Goal: Task Accomplishment & Management: Use online tool/utility

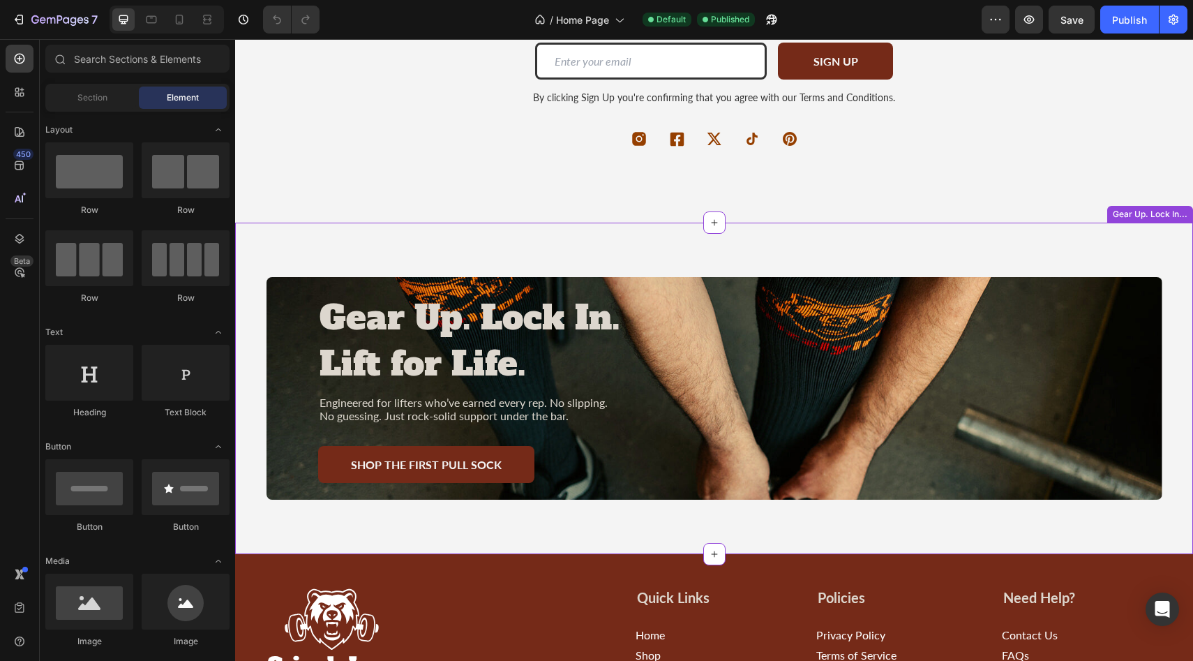
scroll to position [2425, 0]
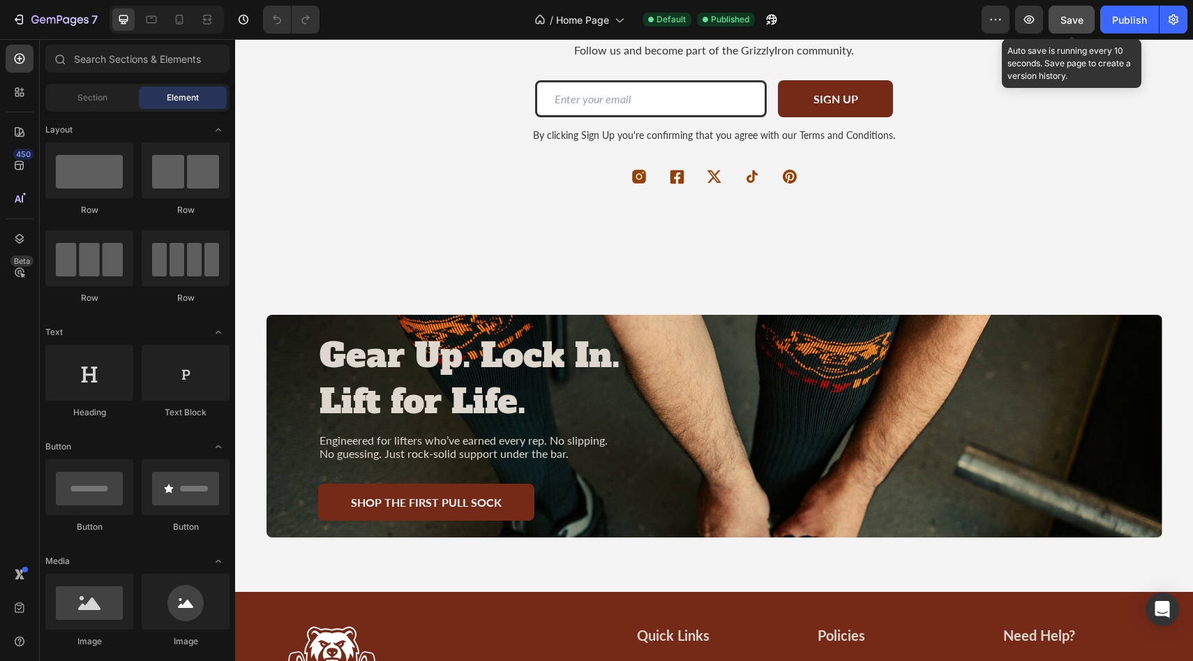
click at [1072, 29] on button "Save" at bounding box center [1072, 20] width 46 height 28
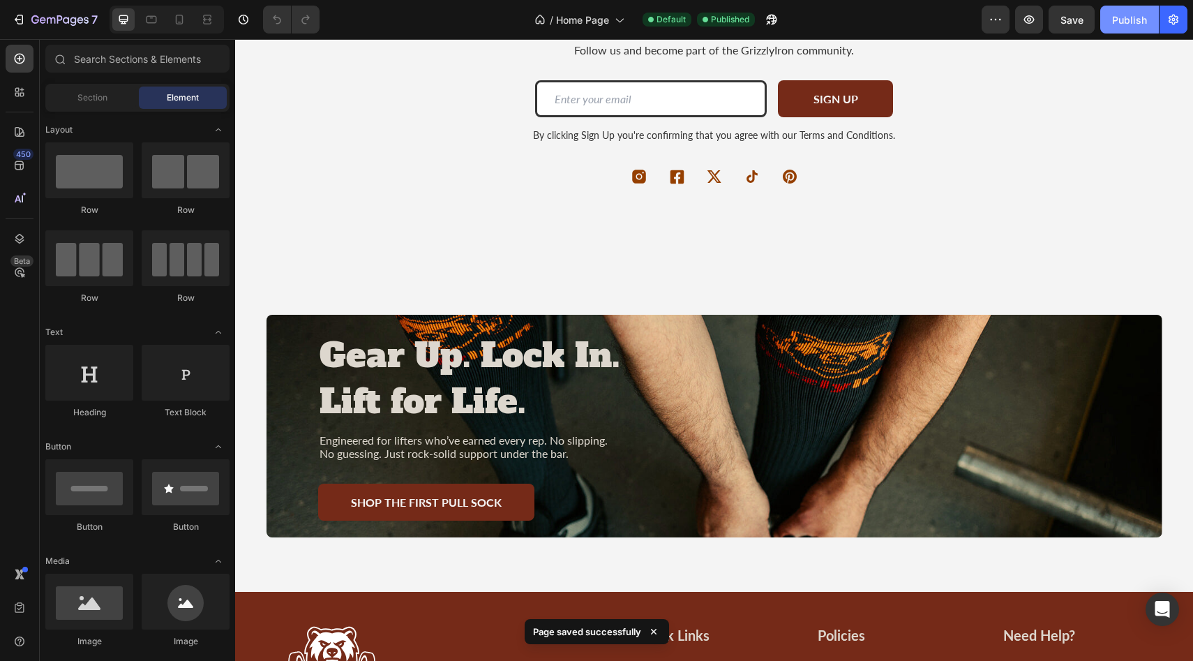
click at [1119, 24] on div "Publish" at bounding box center [1129, 20] width 35 height 15
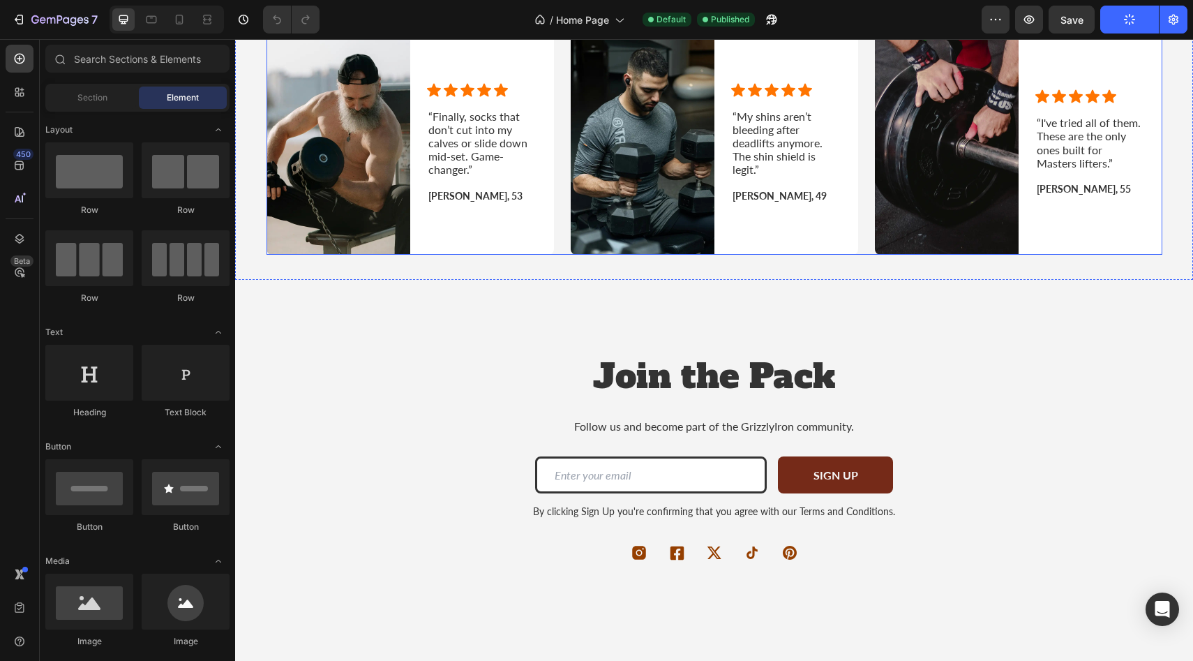
scroll to position [2038, 0]
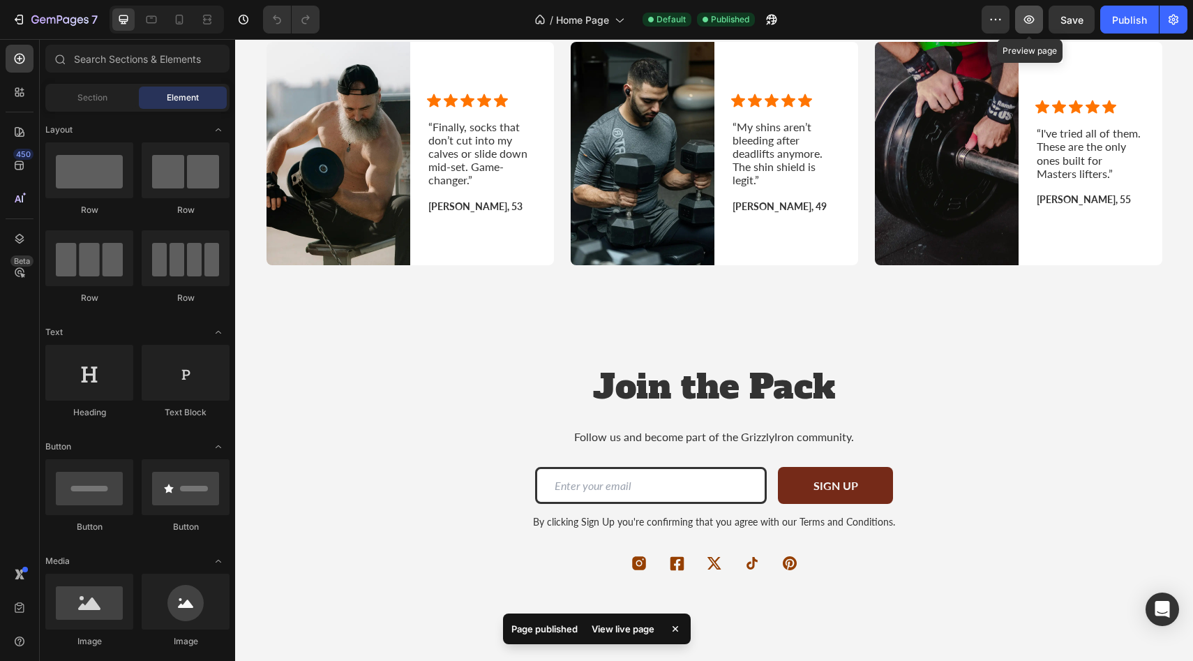
click at [1029, 23] on icon "button" at bounding box center [1030, 19] width 10 height 8
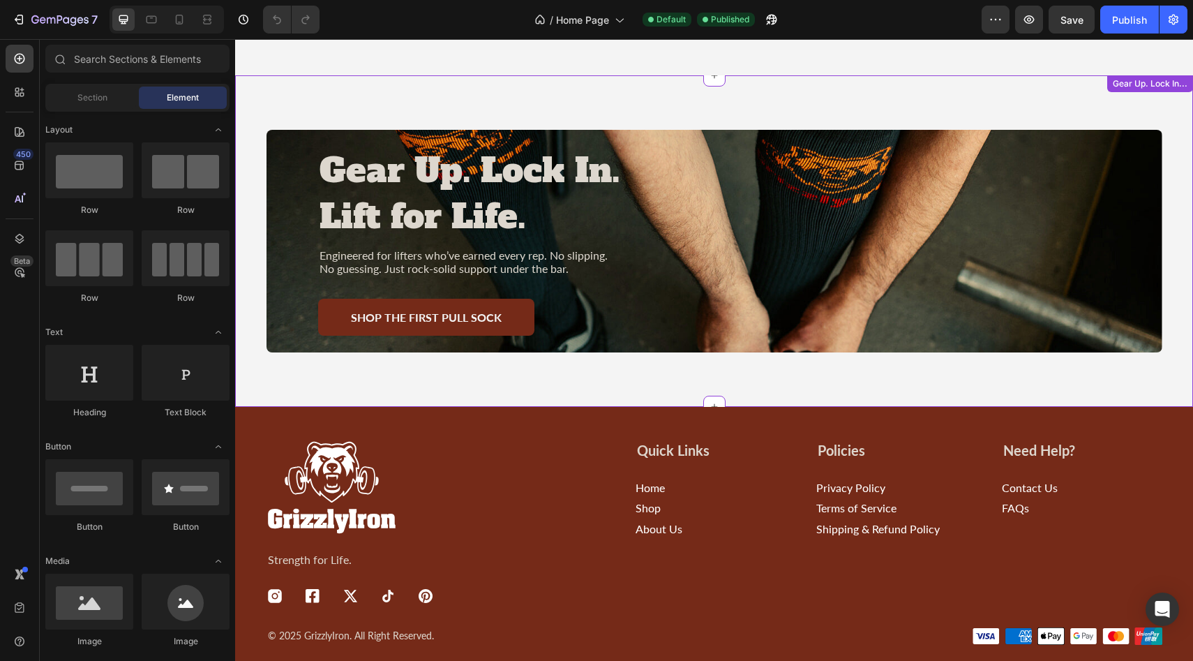
scroll to position [2493, 0]
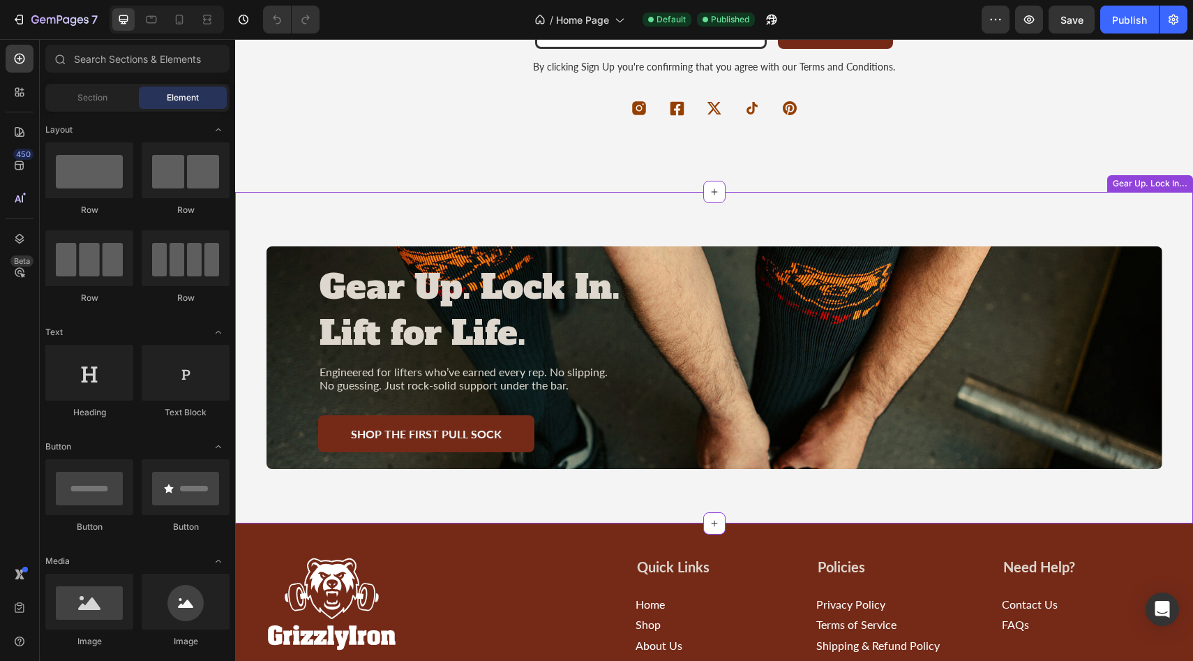
click at [669, 292] on div "Gear Up. Lock In. Lift for Life." at bounding box center [714, 310] width 793 height 95
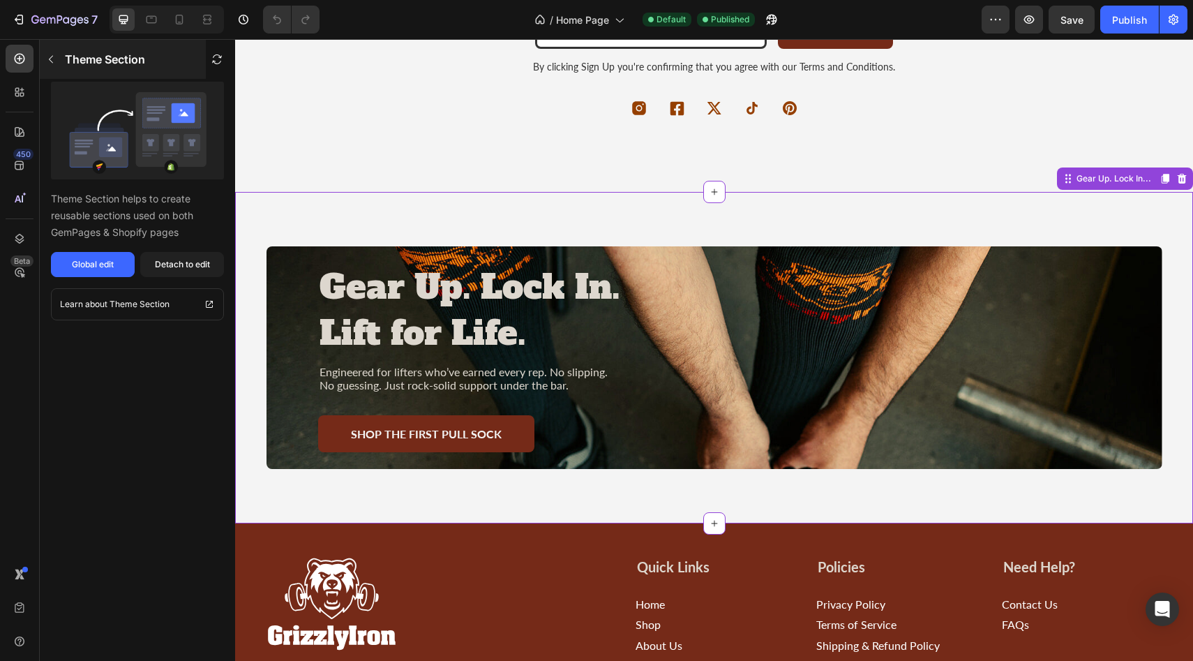
click at [54, 62] on icon "button" at bounding box center [50, 59] width 11 height 11
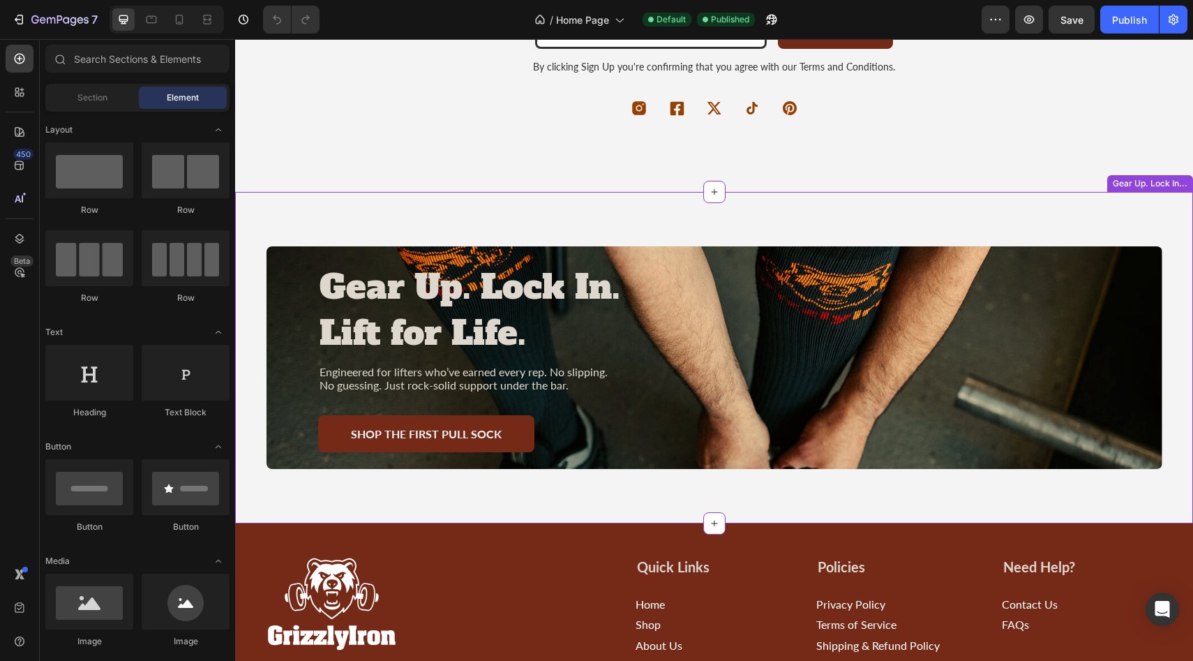
click at [692, 221] on div "Gear Up. Lock In. Lift for Life. Heading Gear Up. Lock In. Lift for Life. Headi…" at bounding box center [714, 358] width 958 height 332
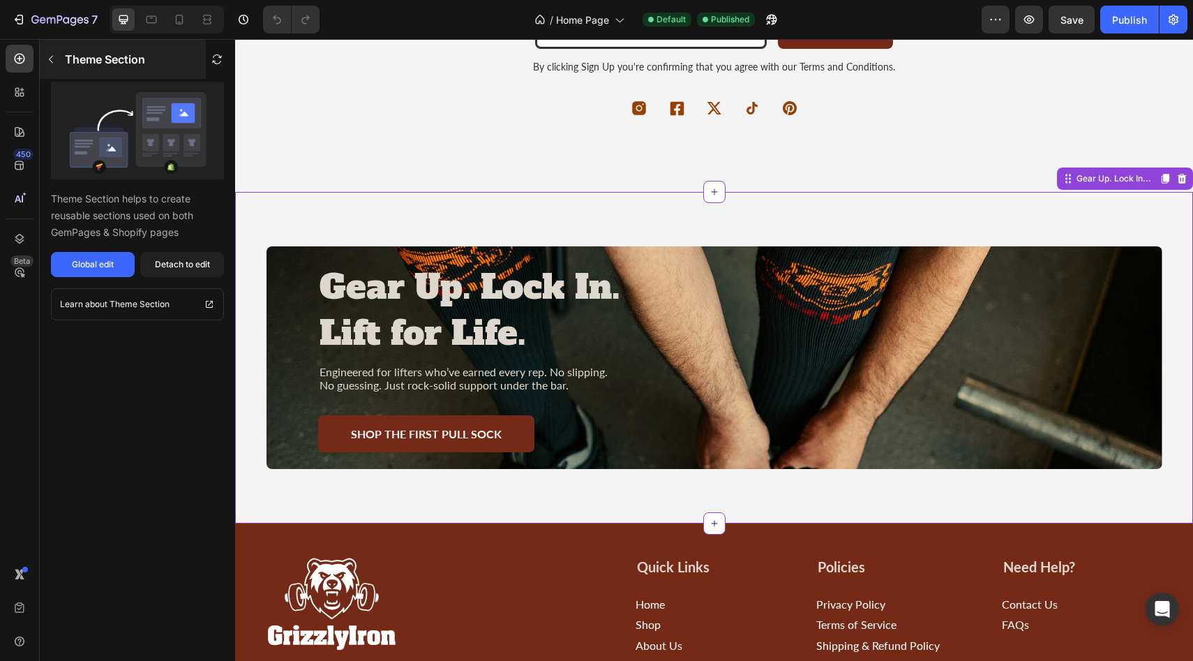
click at [62, 60] on div "Theme Section" at bounding box center [123, 59] width 166 height 39
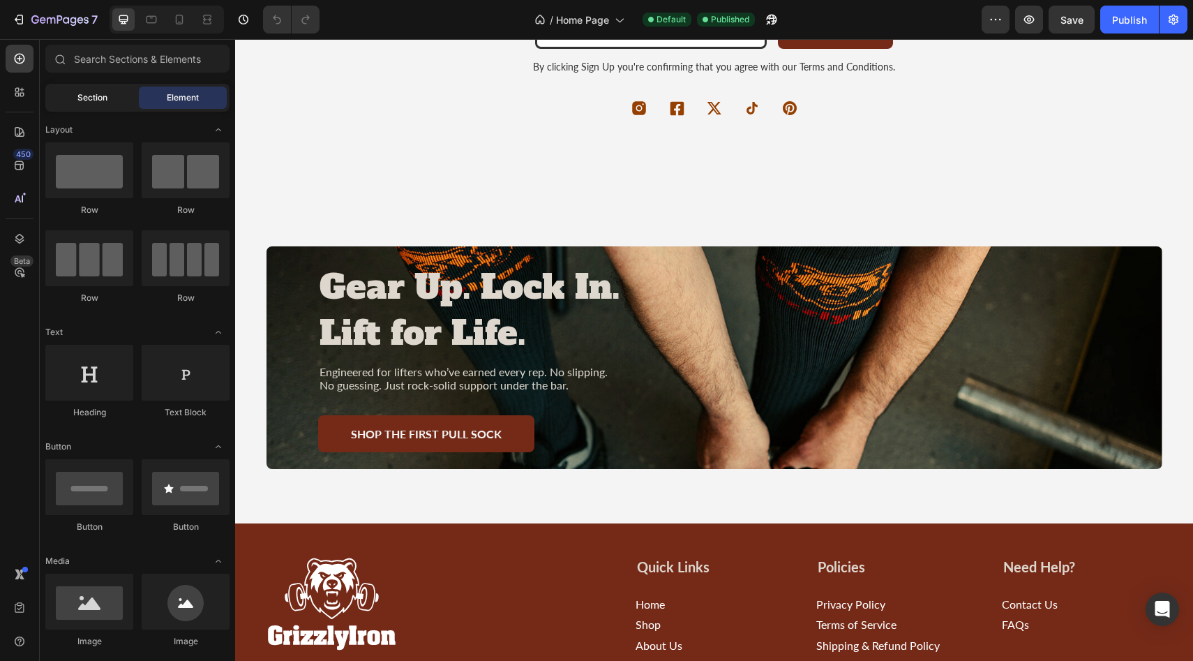
click at [96, 107] on div "Section" at bounding box center [92, 98] width 88 height 22
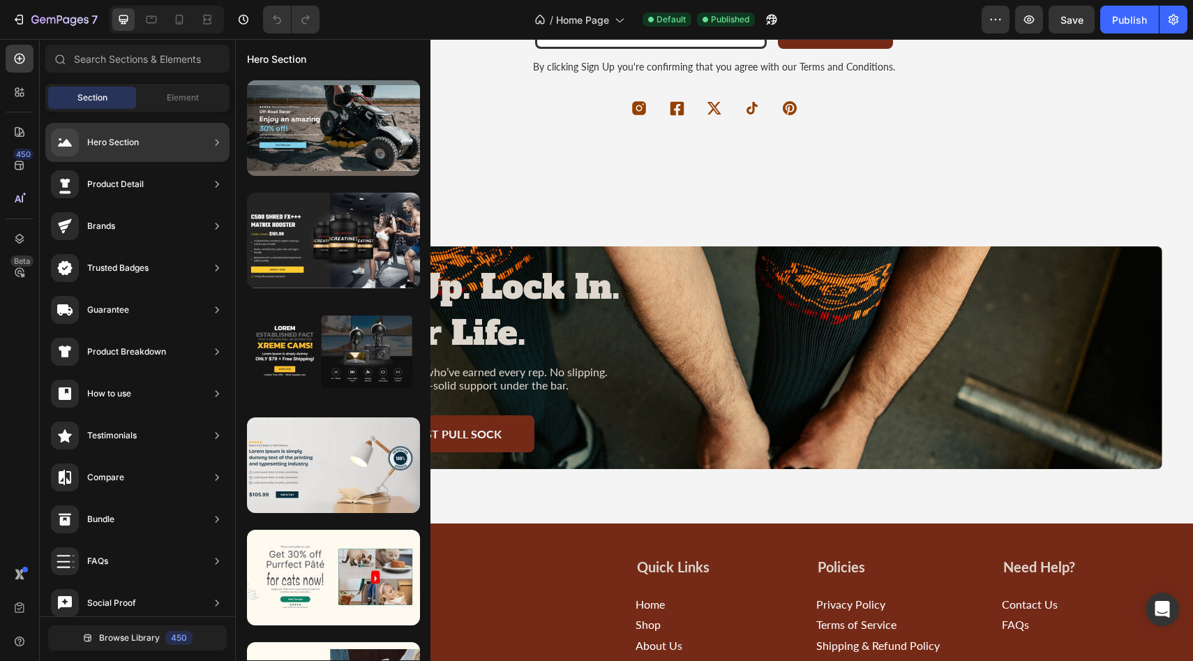
click at [116, 137] on div "Hero Section" at bounding box center [113, 142] width 52 height 14
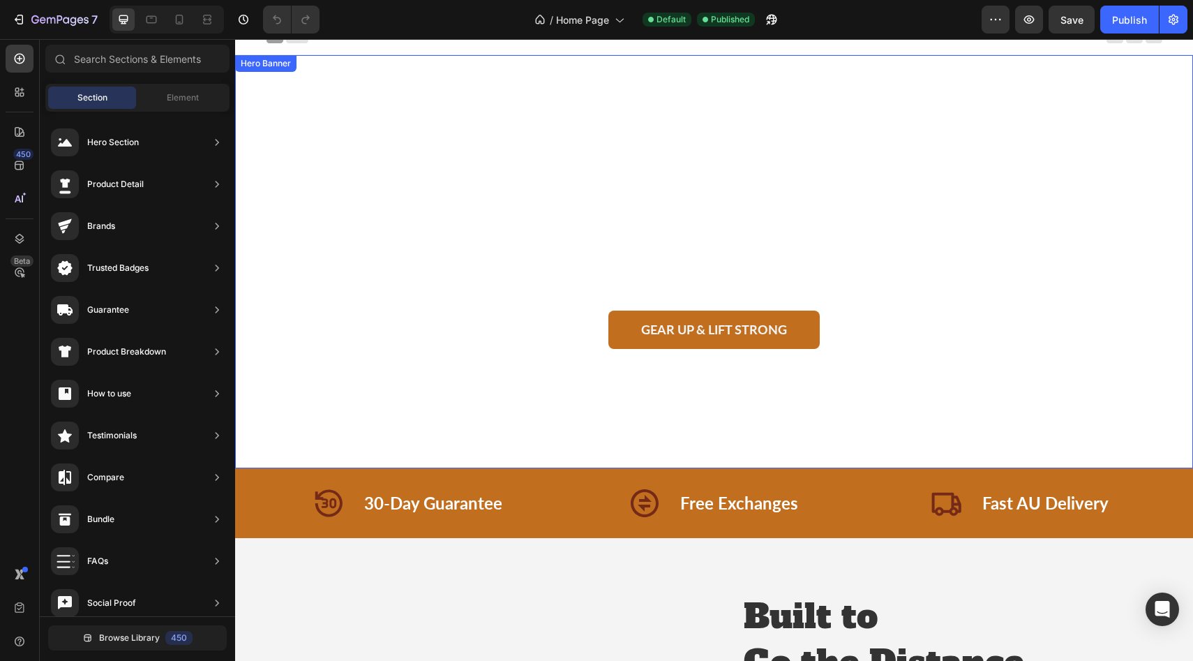
scroll to position [0, 0]
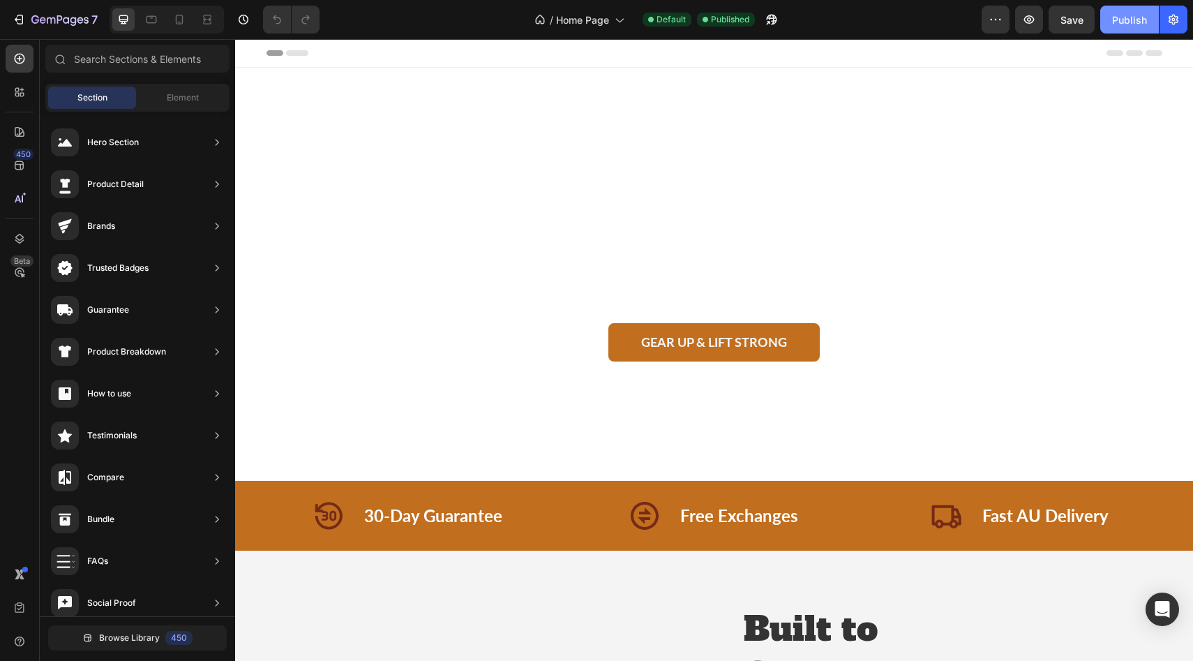
click at [1124, 21] on div "Publish" at bounding box center [1129, 20] width 35 height 15
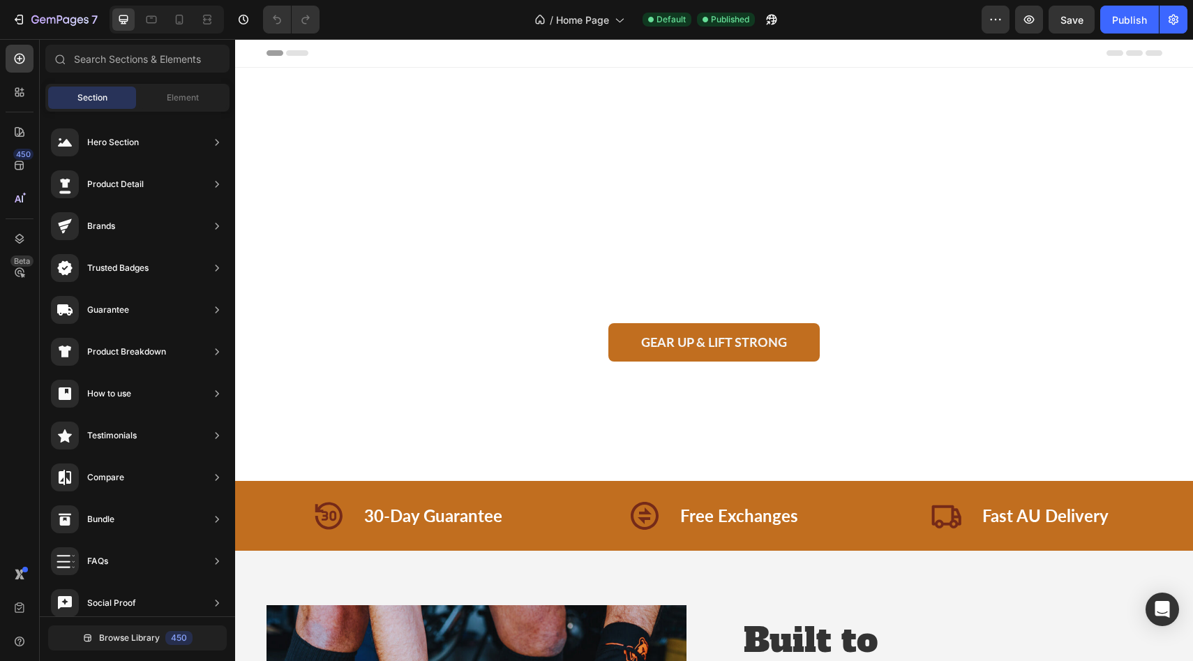
click at [288, 53] on span "Header" at bounding box center [277, 53] width 31 height 14
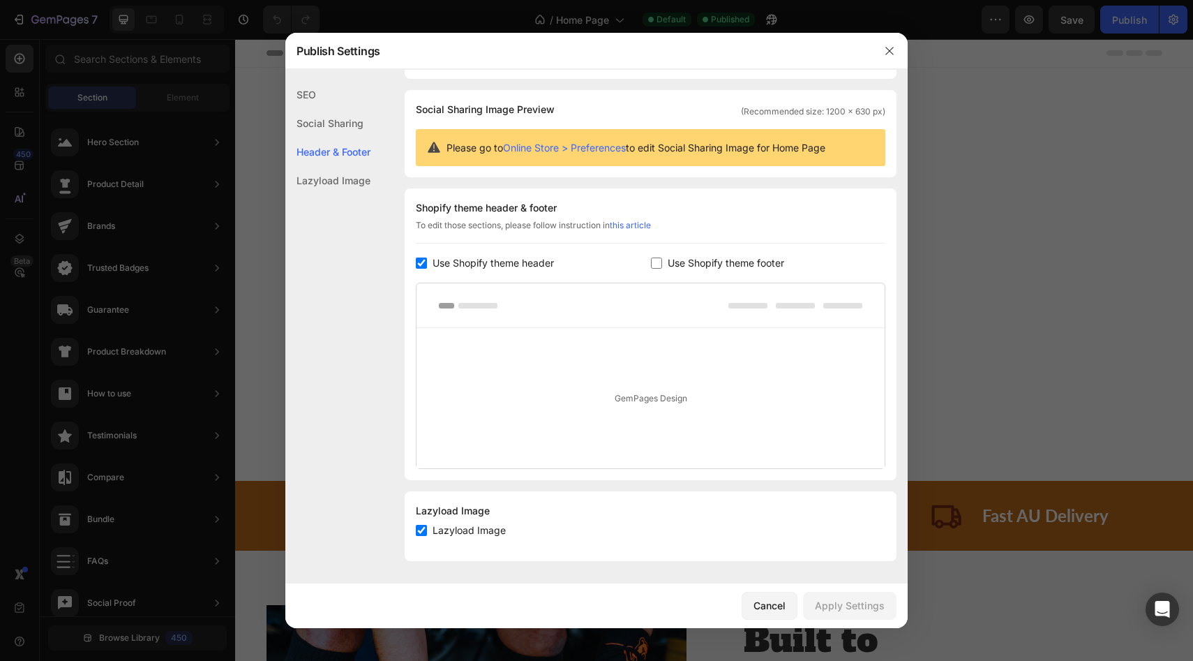
scroll to position [83, 0]
click at [883, 49] on button "button" at bounding box center [890, 51] width 22 height 22
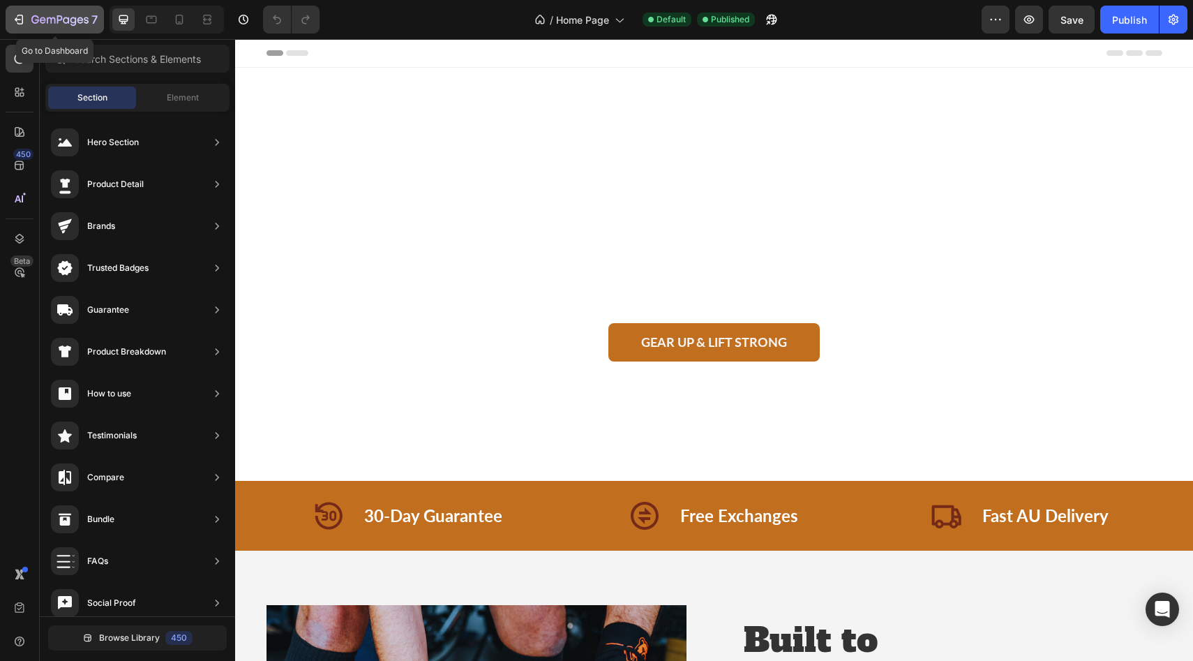
click at [74, 23] on icon "button" at bounding box center [59, 21] width 57 height 12
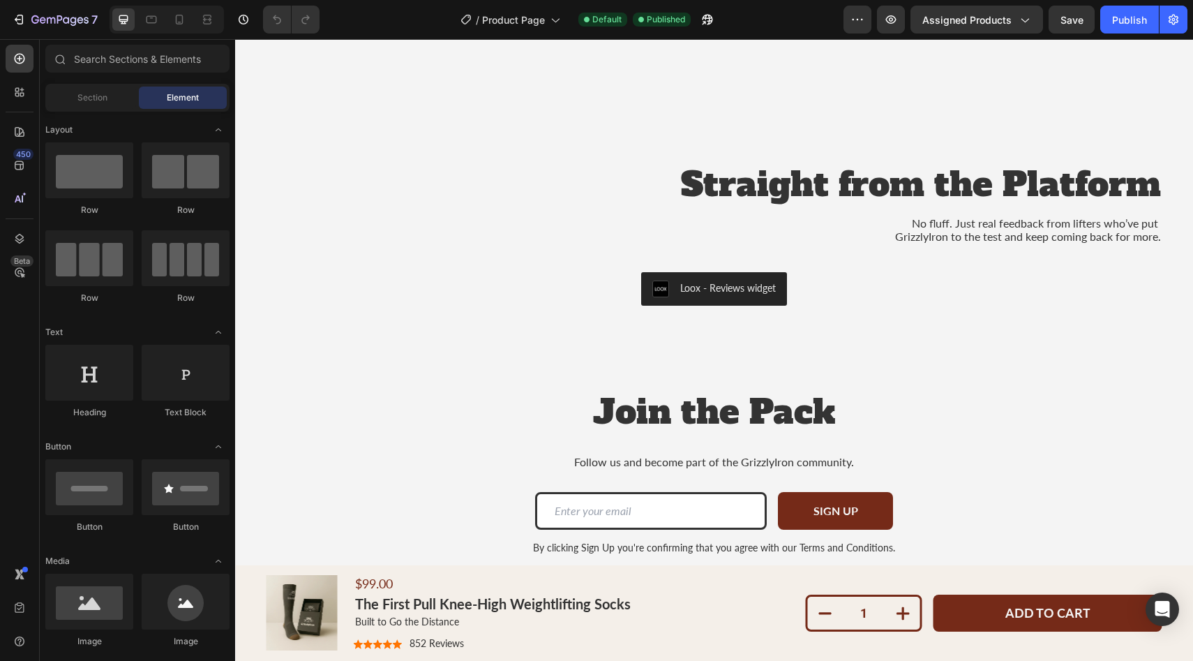
scroll to position [3651, 0]
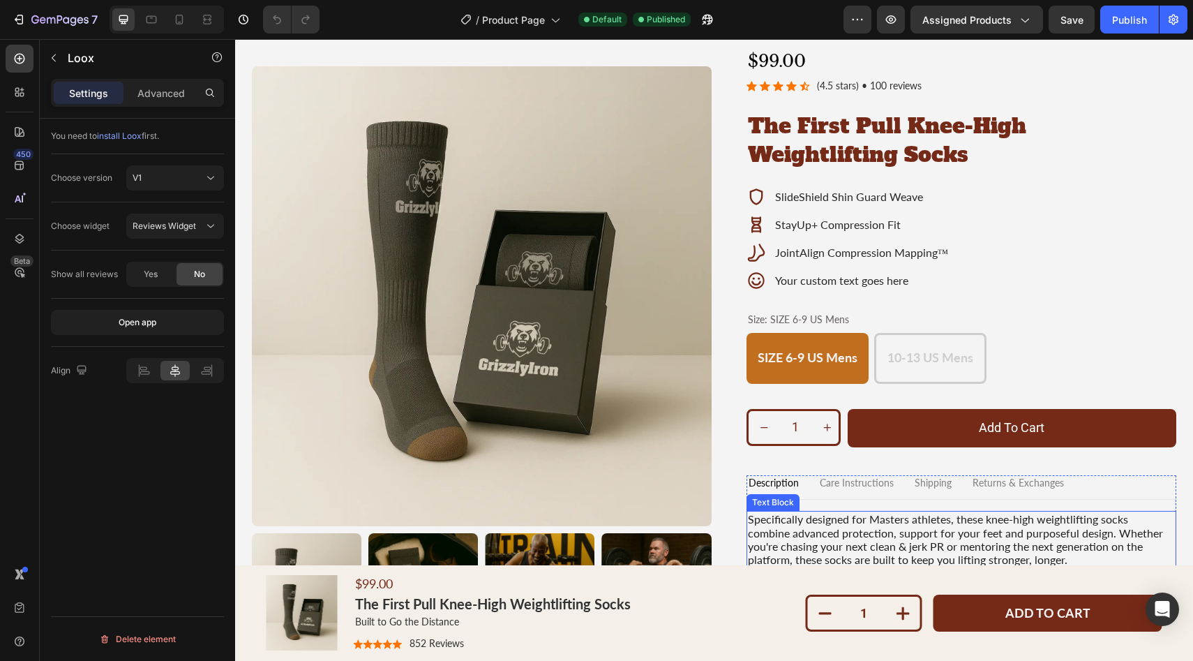
scroll to position [0, 0]
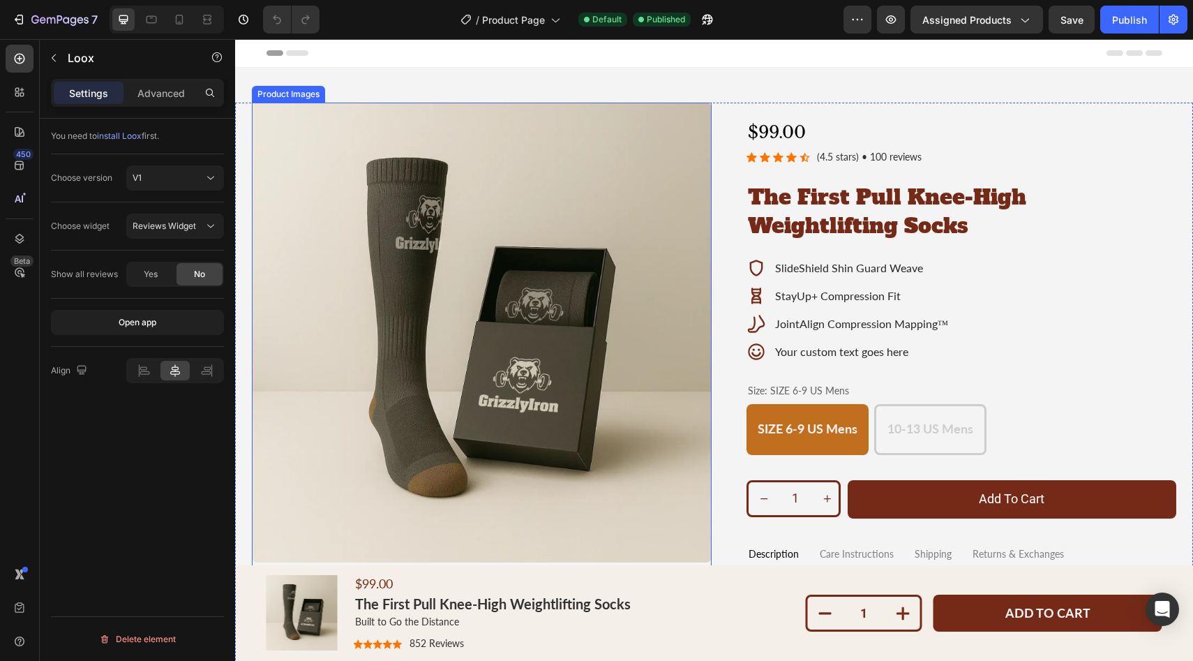
click at [507, 154] on img at bounding box center [482, 333] width 460 height 460
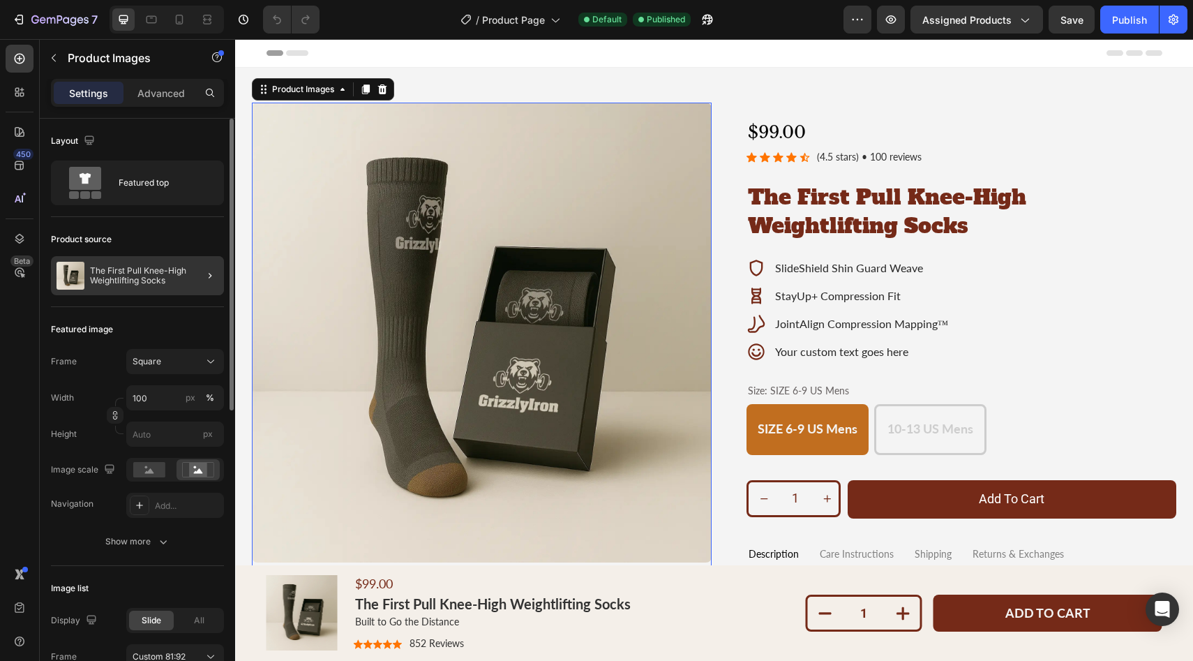
click at [193, 279] on div at bounding box center [204, 275] width 39 height 39
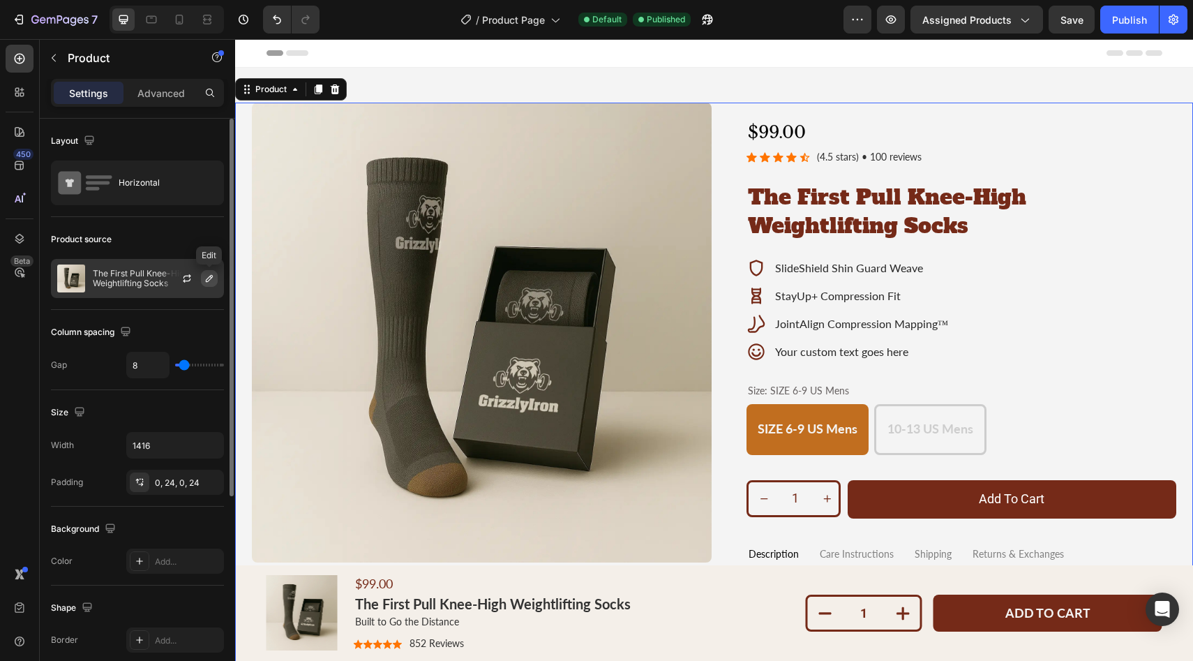
click at [207, 279] on icon "button" at bounding box center [209, 278] width 7 height 7
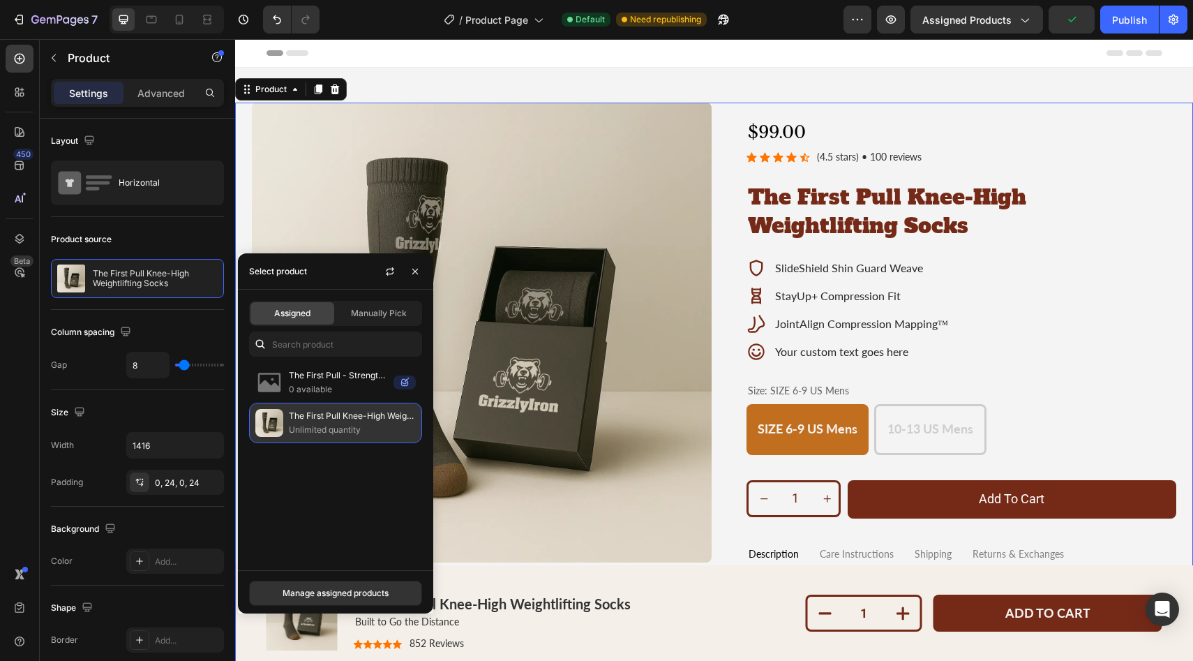
click at [294, 425] on p "Unlimited quantity" at bounding box center [352, 430] width 127 height 14
click at [419, 278] on button "button" at bounding box center [415, 271] width 22 height 22
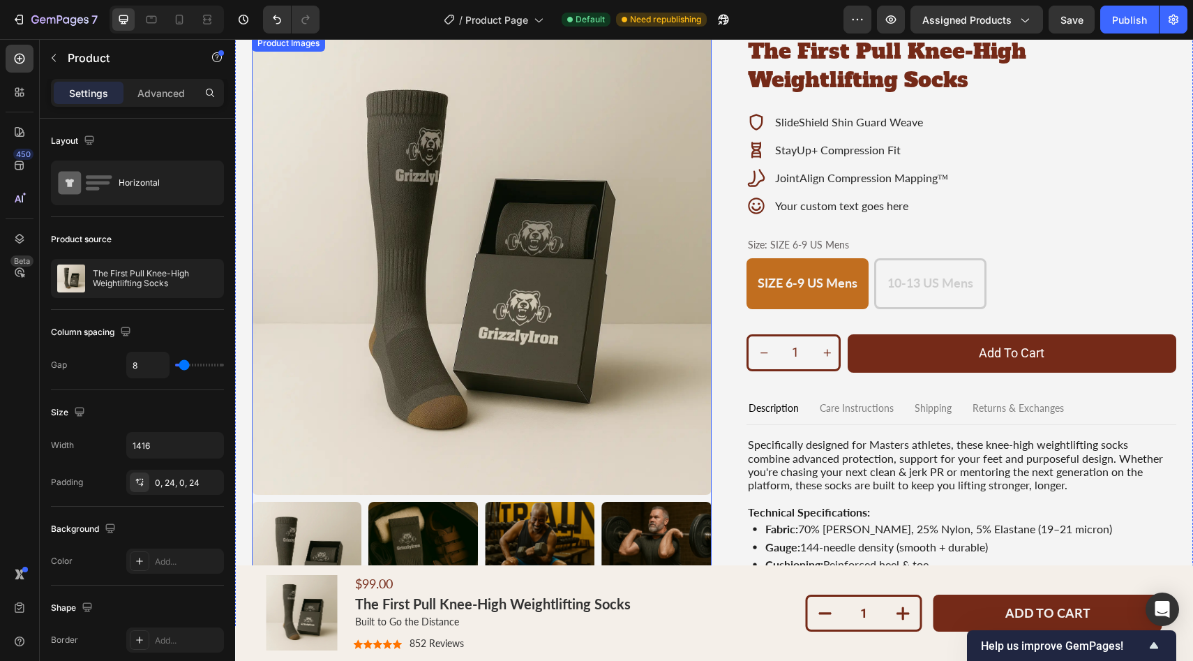
scroll to position [94, 0]
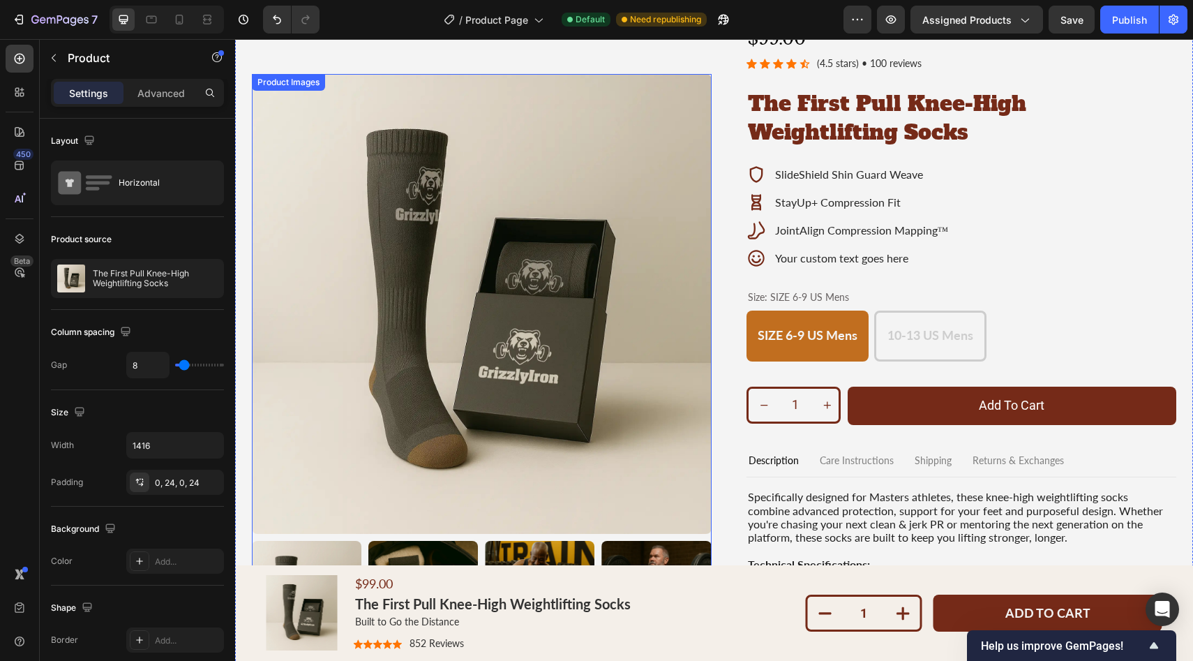
click at [459, 220] on img at bounding box center [482, 304] width 460 height 460
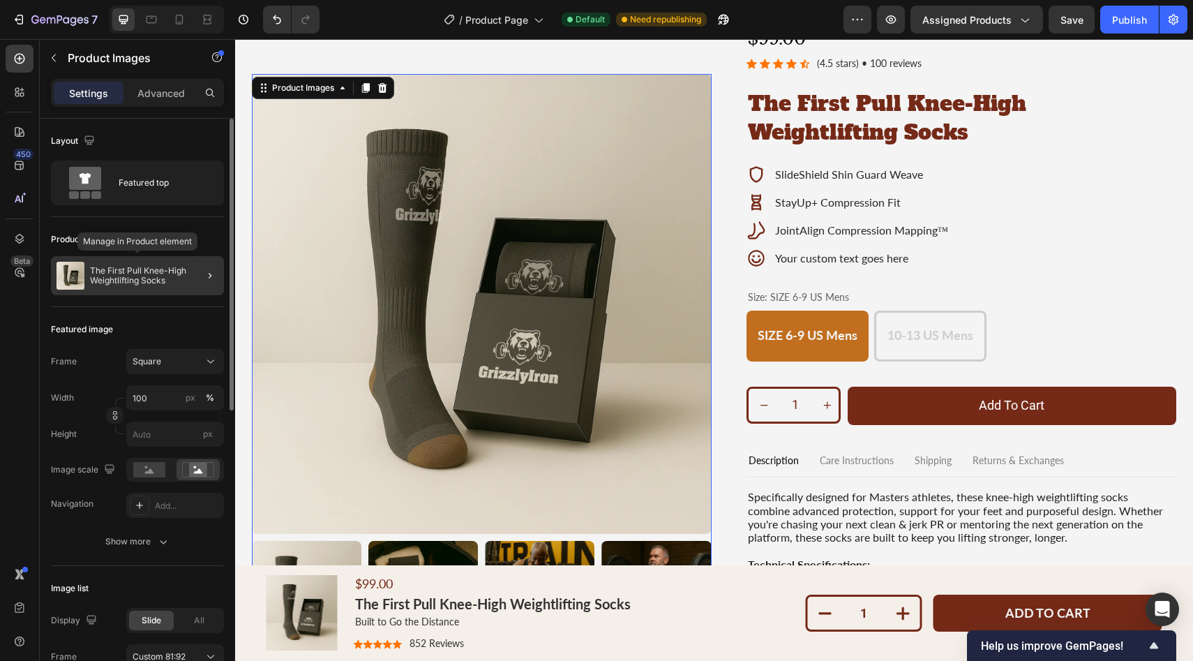
click at [183, 272] on p "The First Pull Knee-High Weightlifting Socks" at bounding box center [154, 276] width 128 height 20
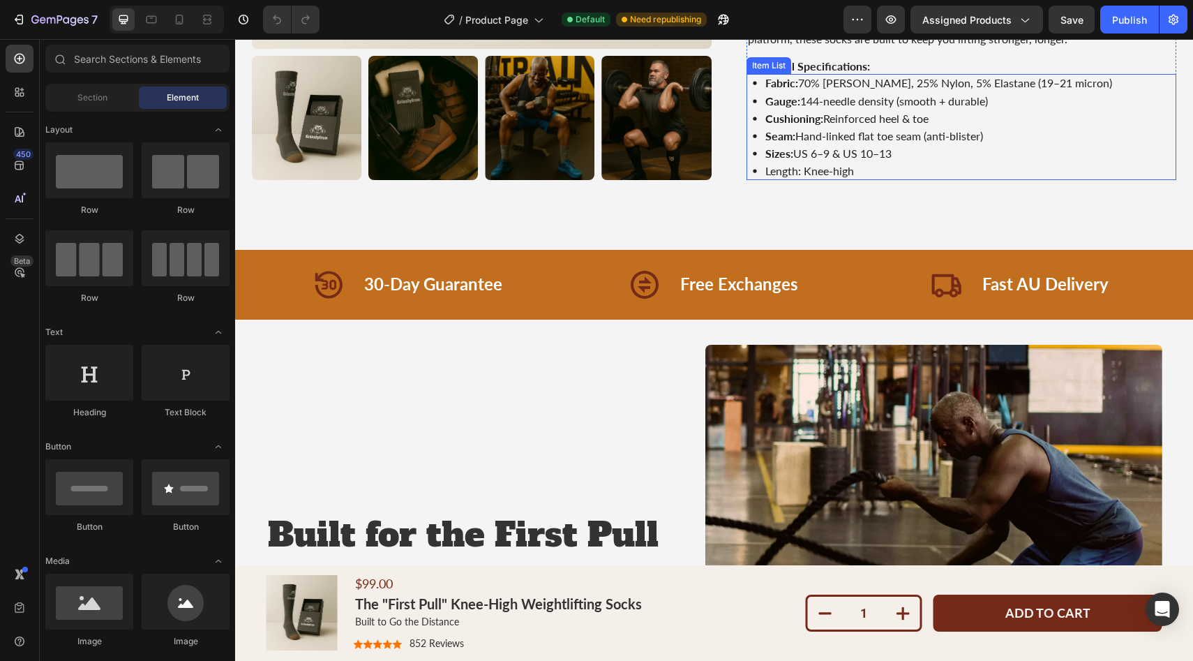
scroll to position [325, 0]
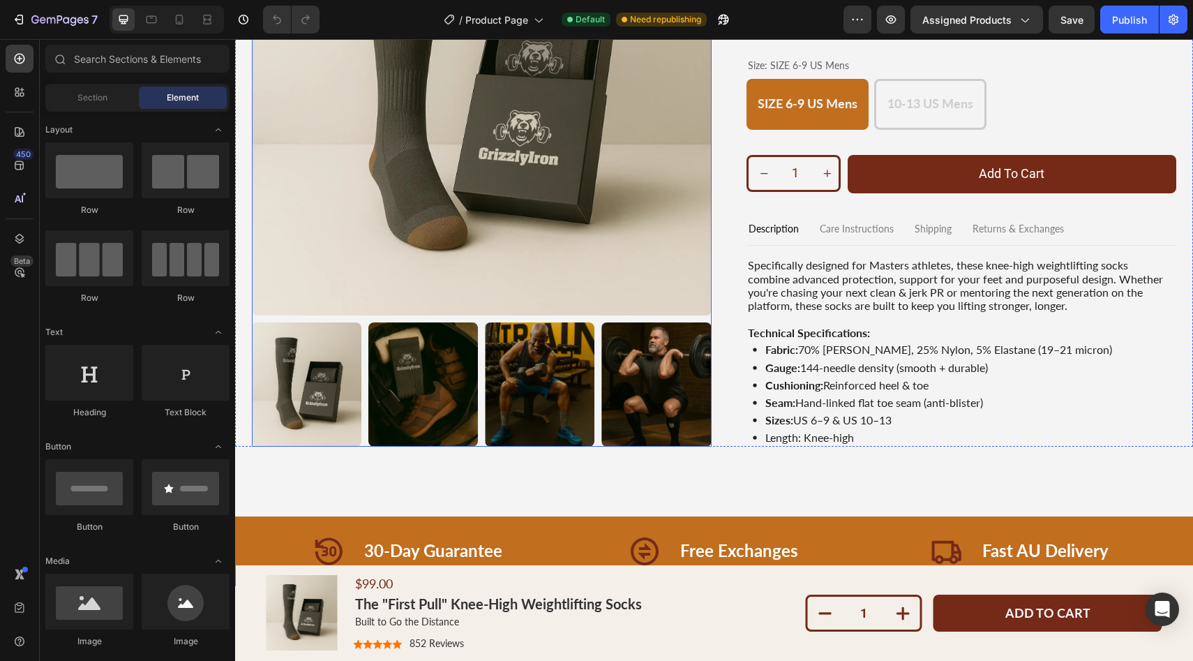
click at [524, 214] on img at bounding box center [482, 86] width 460 height 460
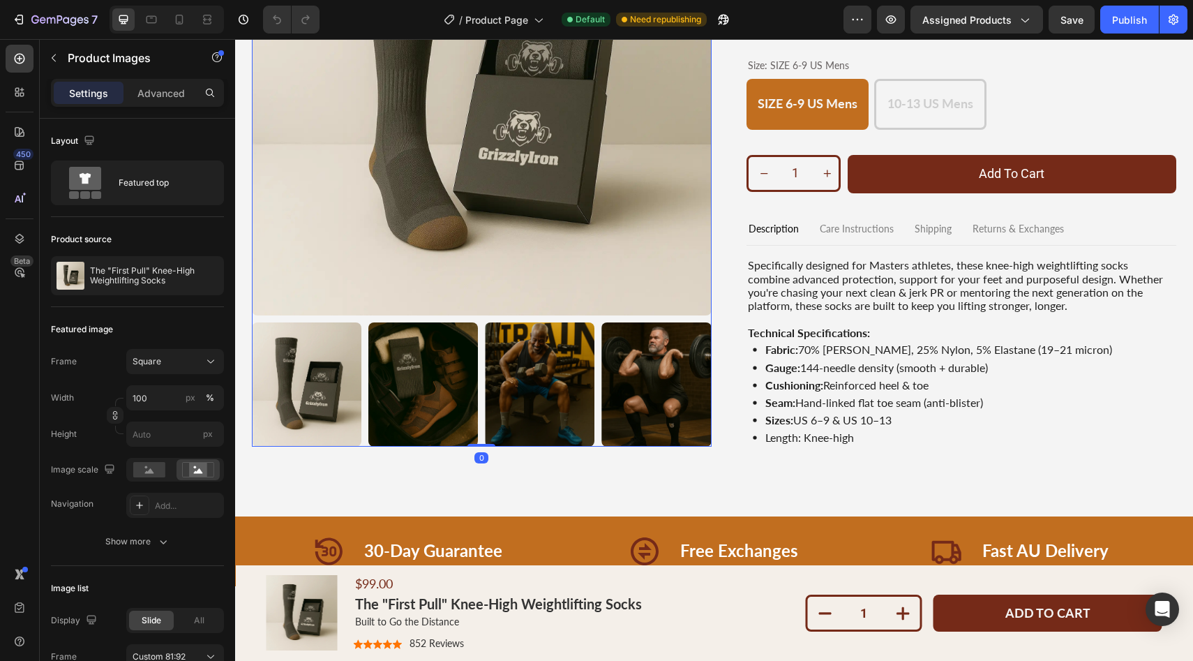
click at [401, 377] on img at bounding box center [423, 384] width 110 height 124
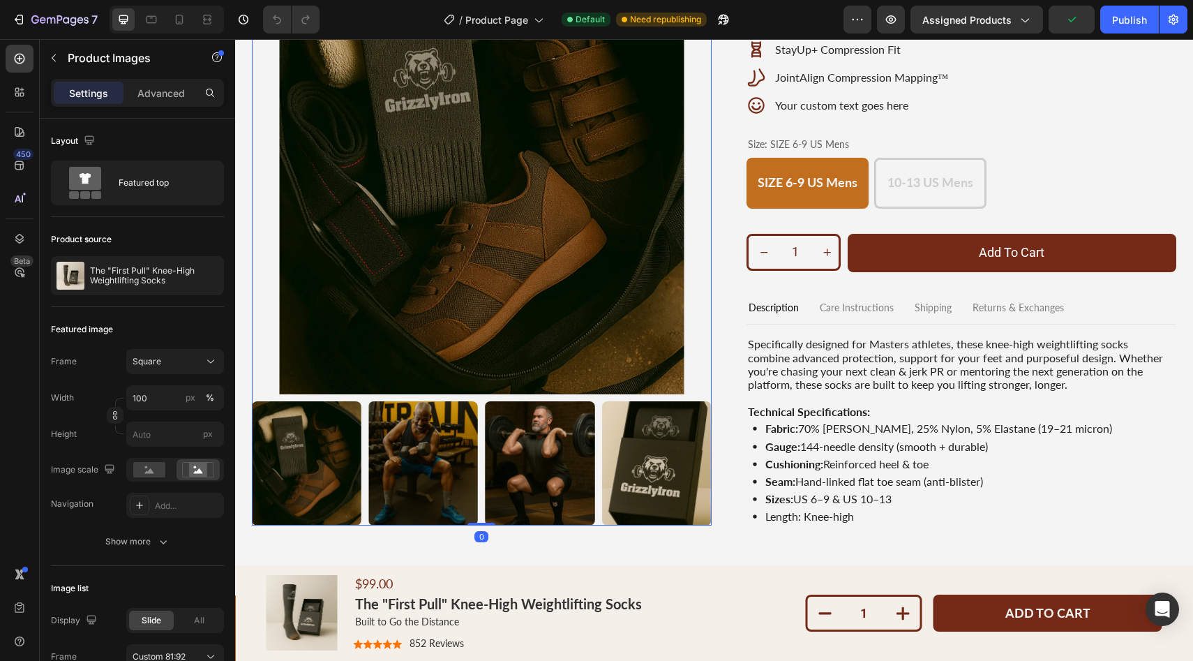
scroll to position [214, 0]
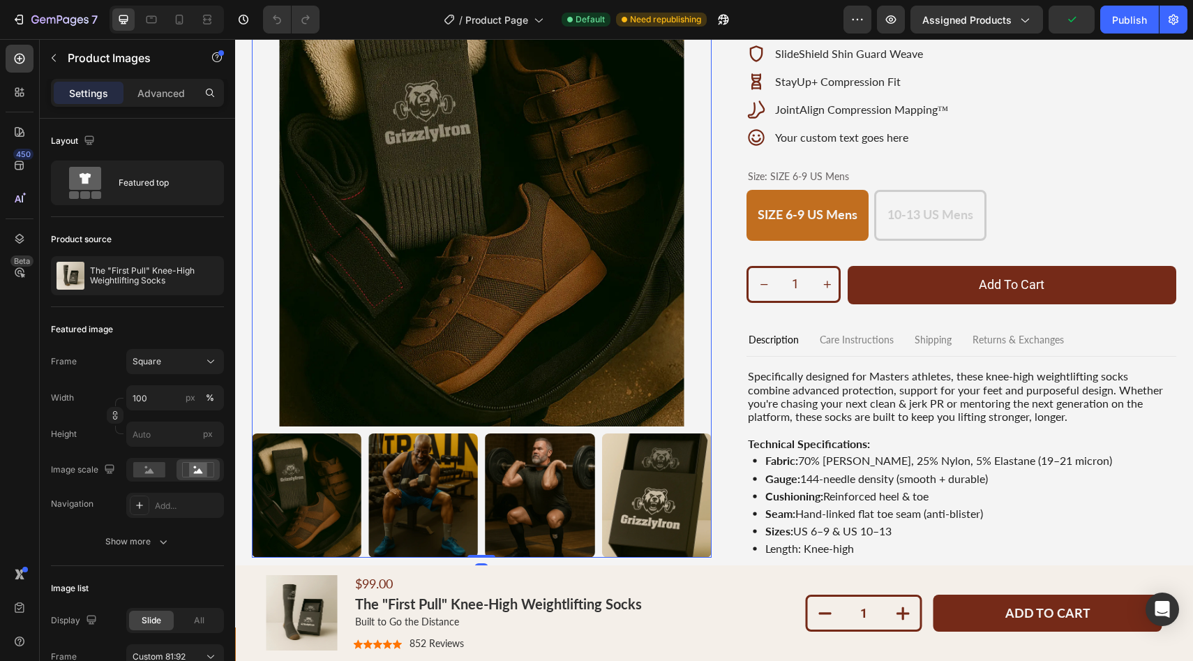
click at [582, 339] on img at bounding box center [482, 197] width 460 height 460
click at [655, 477] on img at bounding box center [657, 495] width 110 height 124
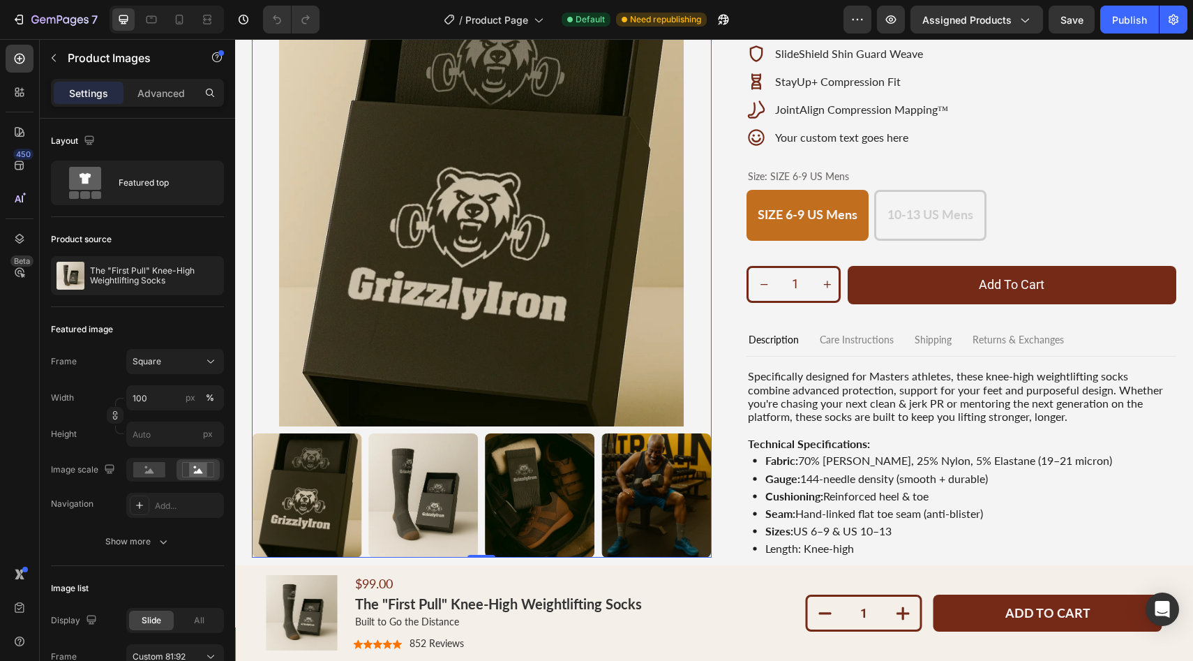
click at [329, 488] on img at bounding box center [307, 495] width 110 height 124
click at [54, 60] on icon "button" at bounding box center [54, 58] width 4 height 8
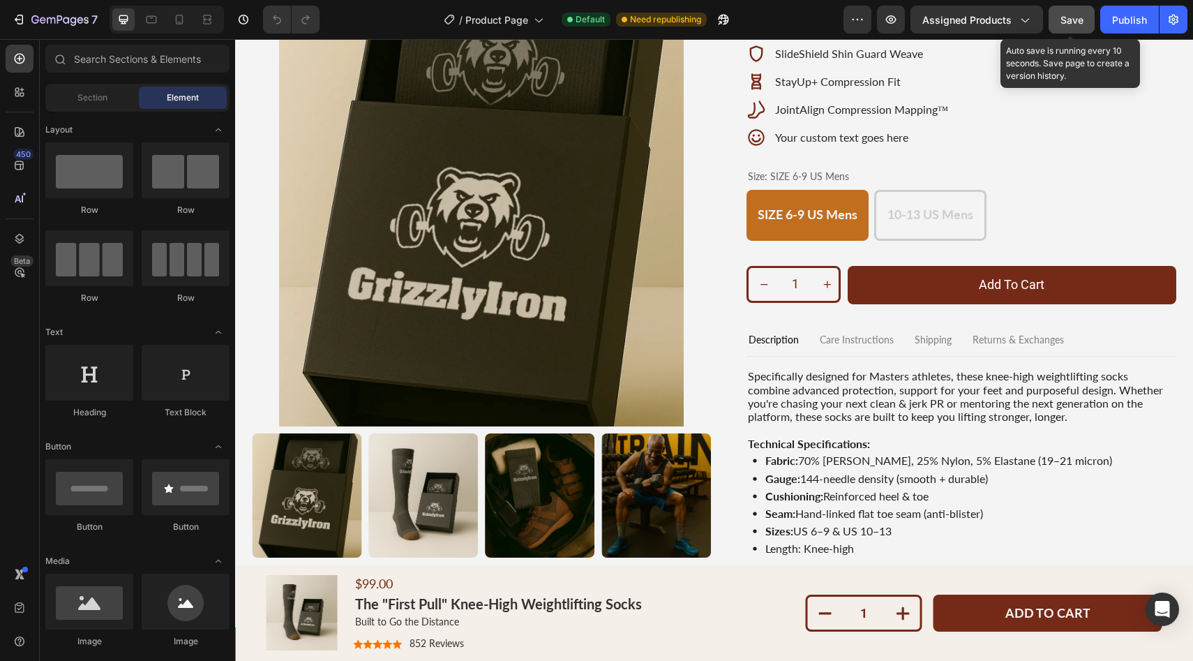
click at [1072, 21] on span "Save" at bounding box center [1072, 20] width 23 height 12
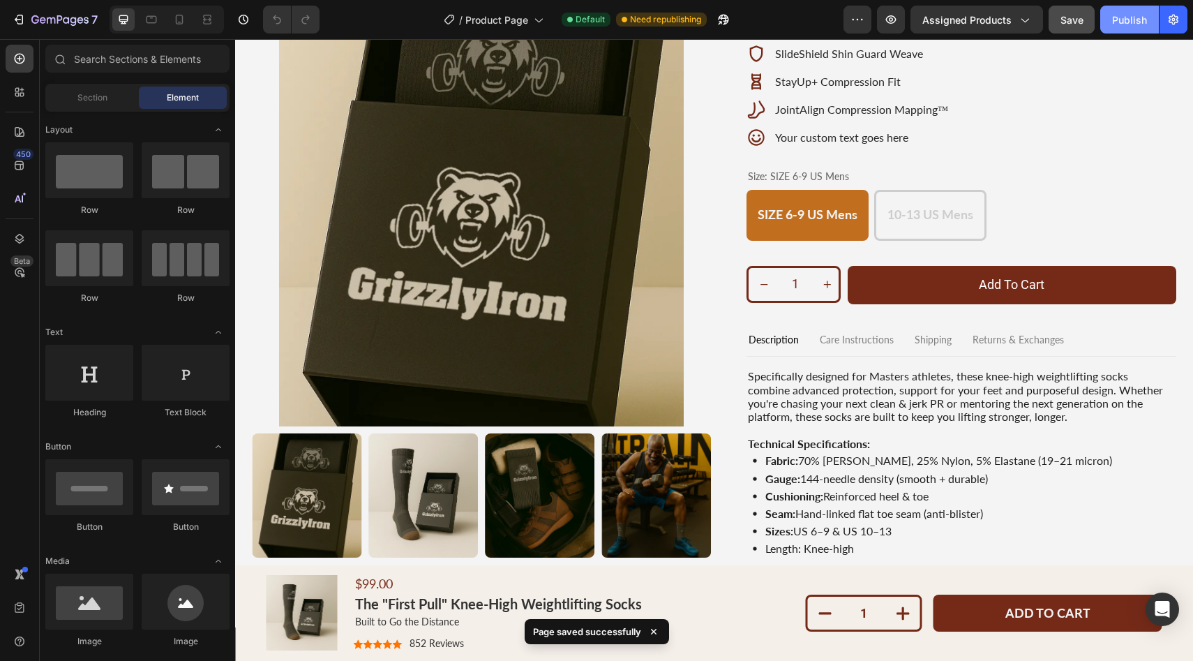
click at [1115, 22] on div "Publish" at bounding box center [1129, 20] width 35 height 15
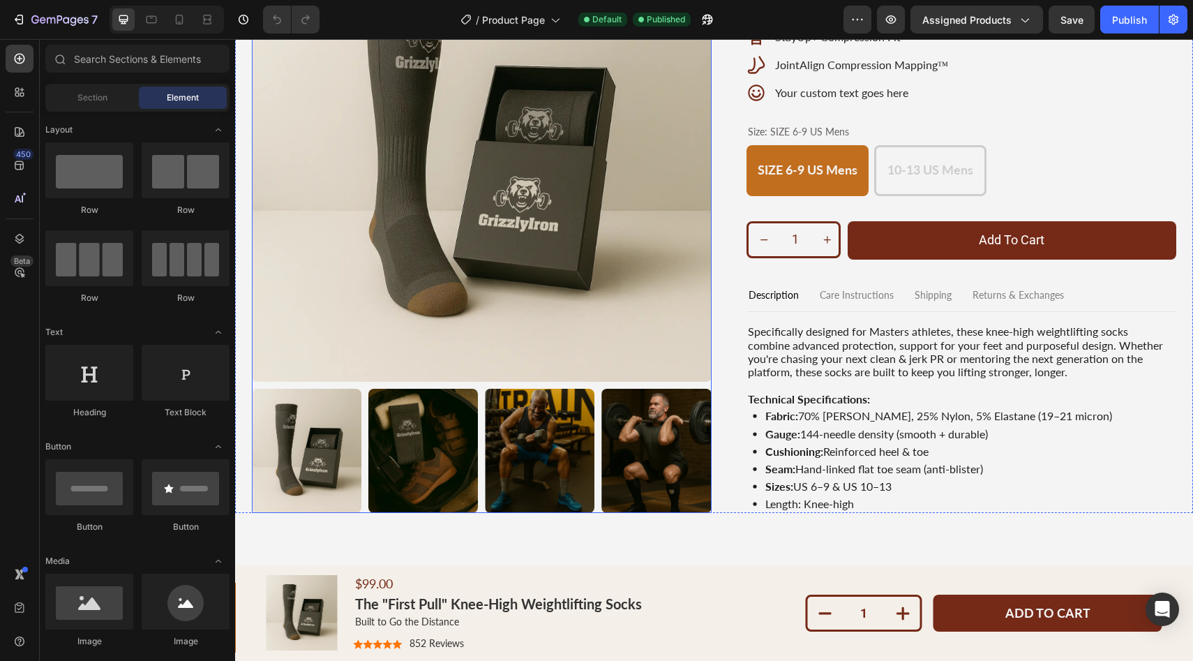
scroll to position [351, 0]
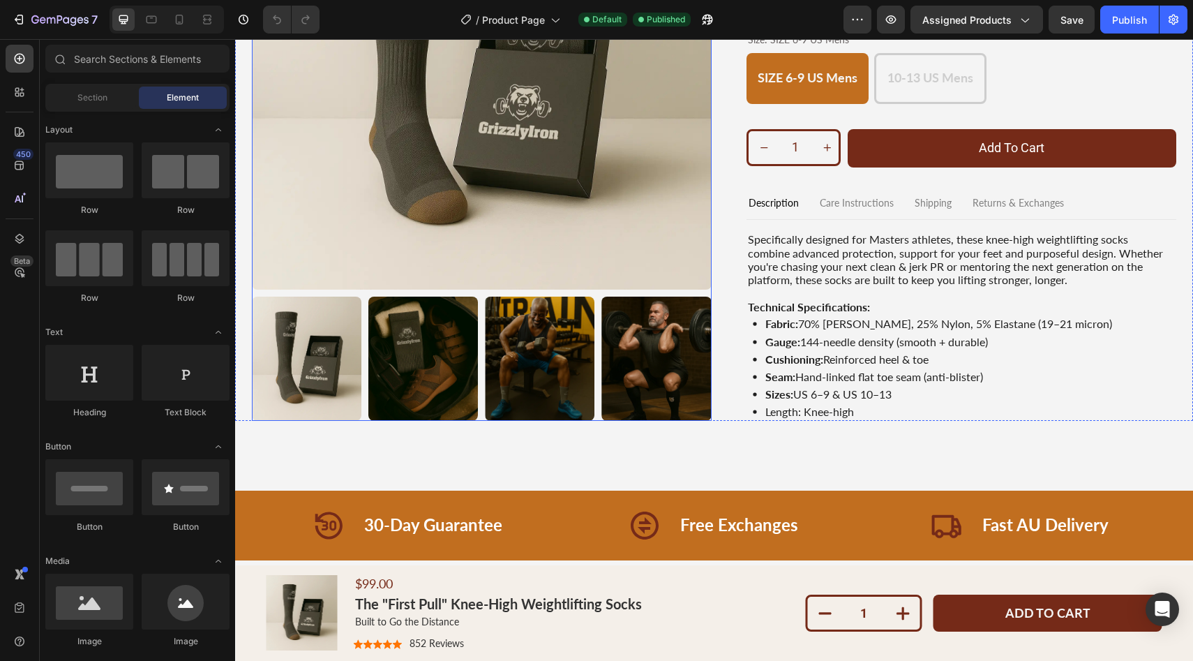
click at [643, 359] on img at bounding box center [657, 358] width 110 height 124
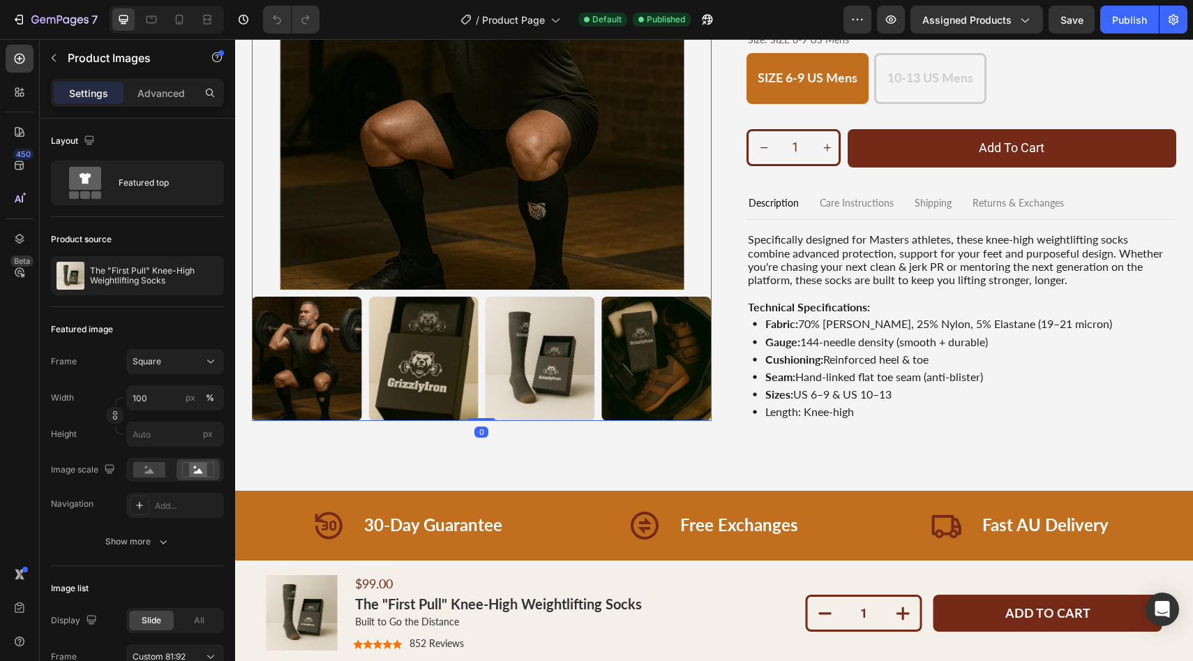
click at [657, 354] on img at bounding box center [657, 358] width 110 height 124
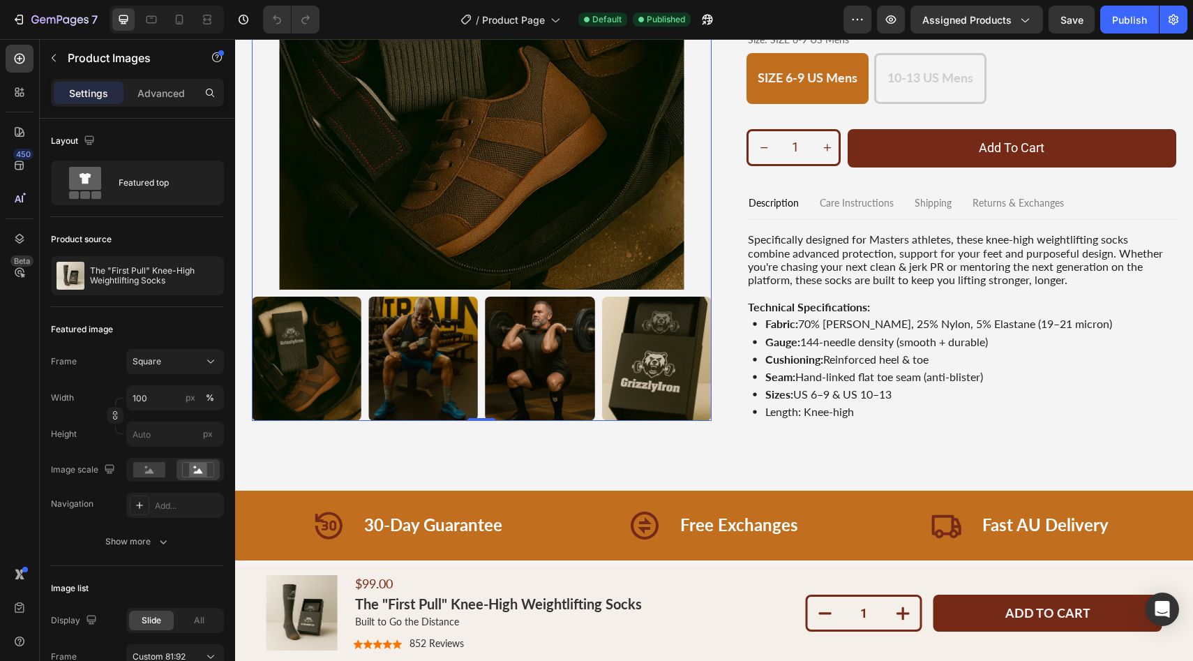
click at [658, 354] on img at bounding box center [657, 358] width 110 height 124
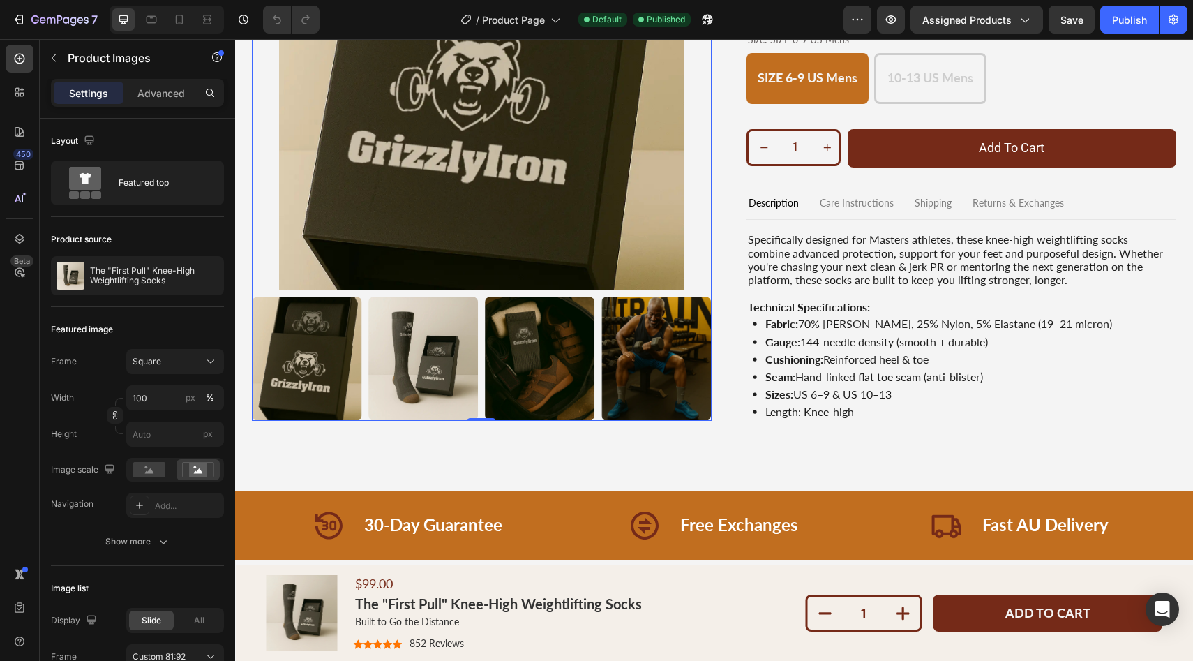
click at [659, 354] on img at bounding box center [657, 358] width 110 height 124
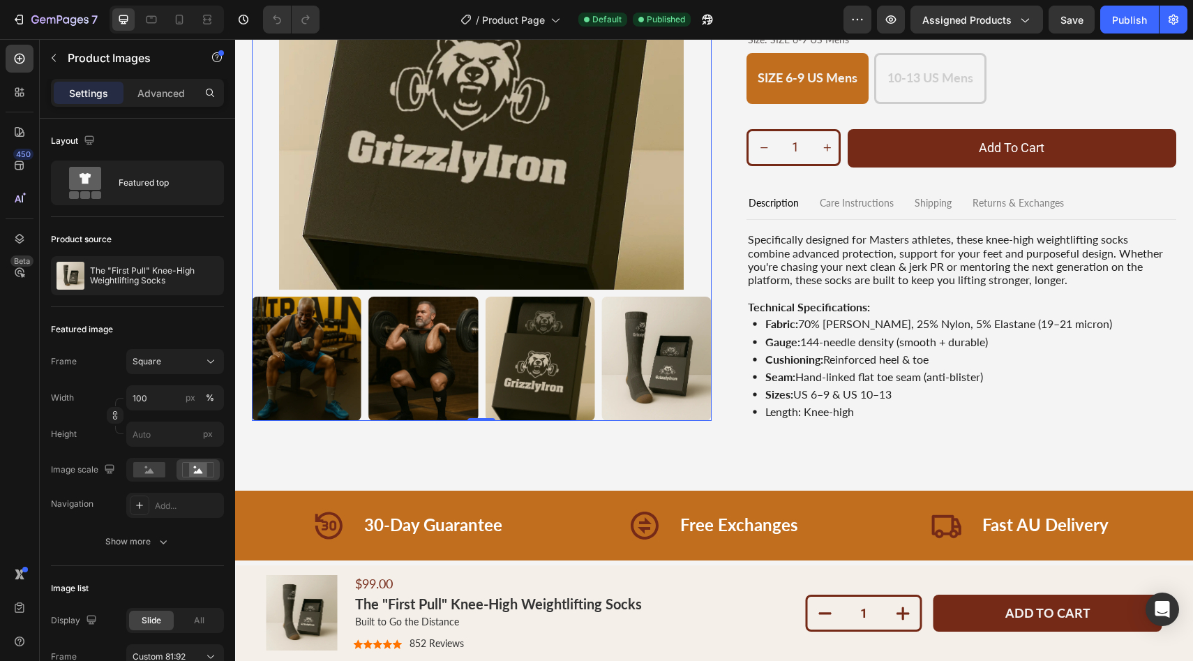
click at [659, 354] on img at bounding box center [657, 358] width 110 height 124
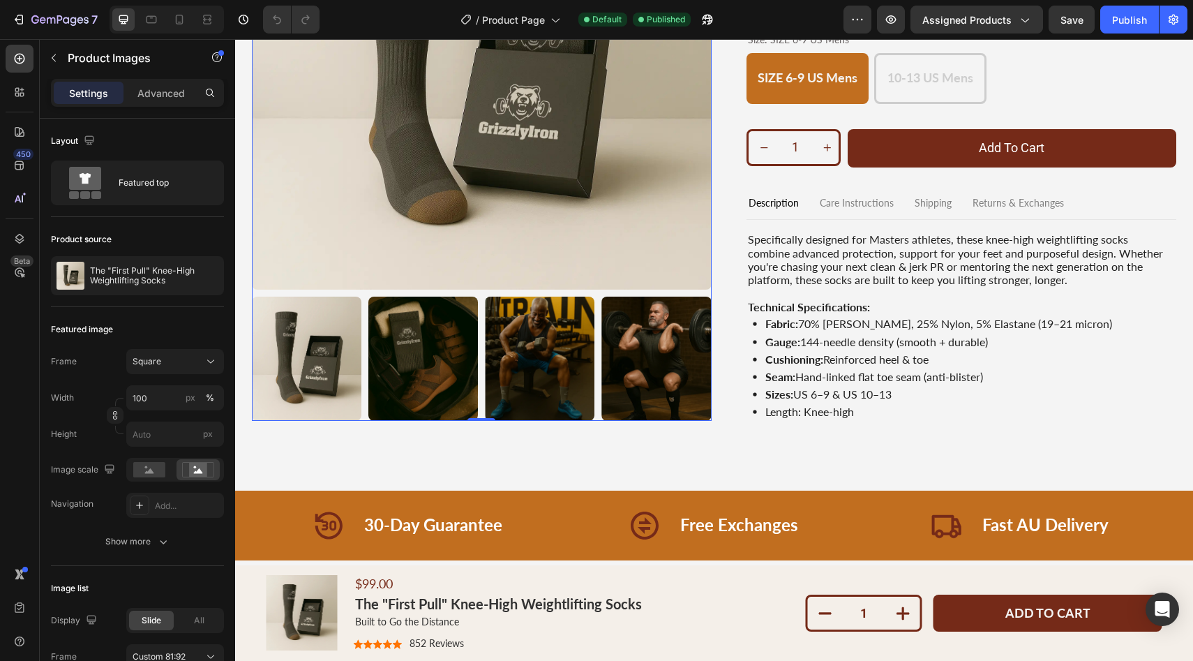
click at [659, 354] on img at bounding box center [657, 358] width 110 height 124
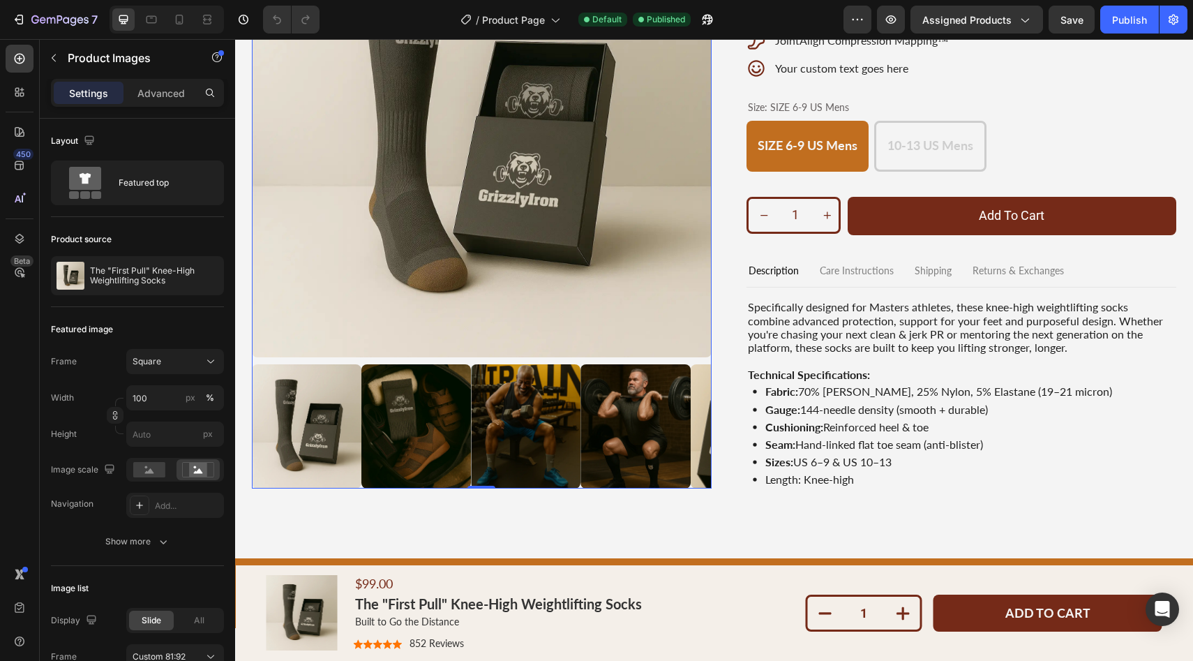
scroll to position [0, 0]
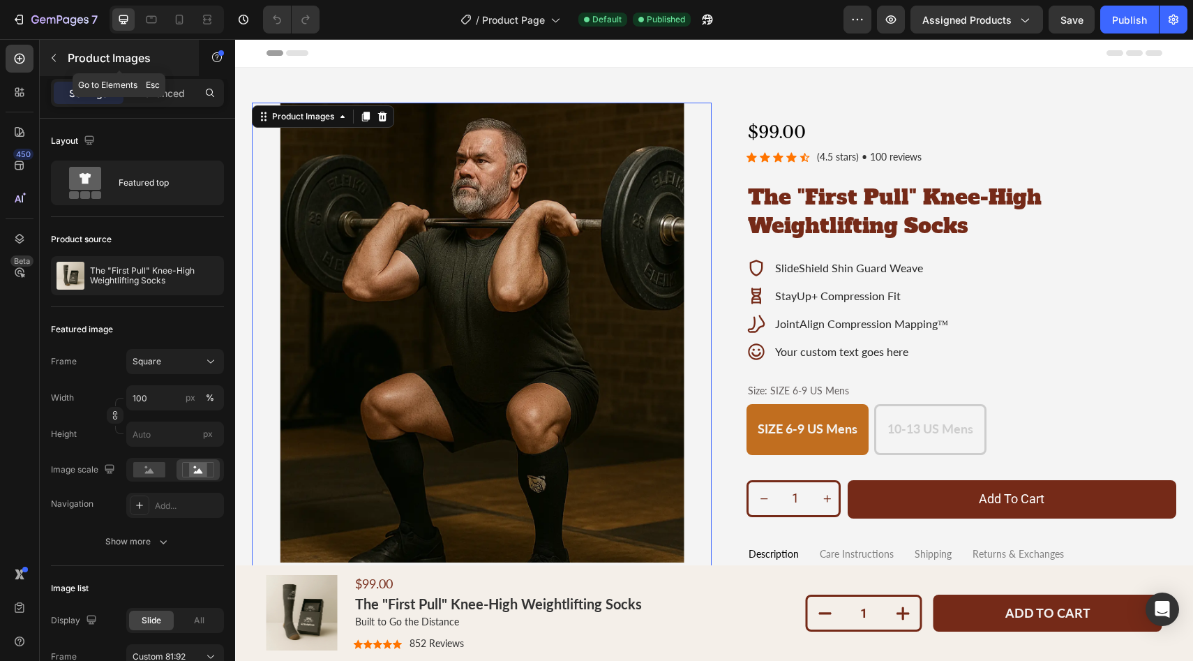
click at [61, 59] on button "button" at bounding box center [54, 58] width 22 height 22
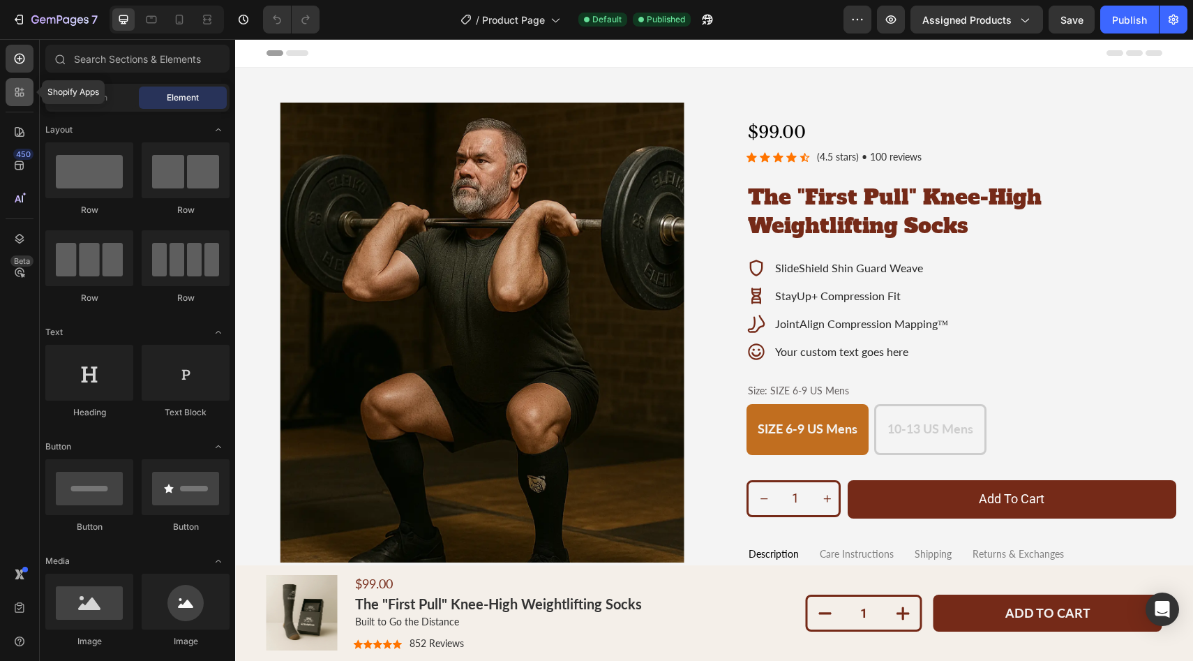
click at [29, 97] on div at bounding box center [20, 92] width 28 height 28
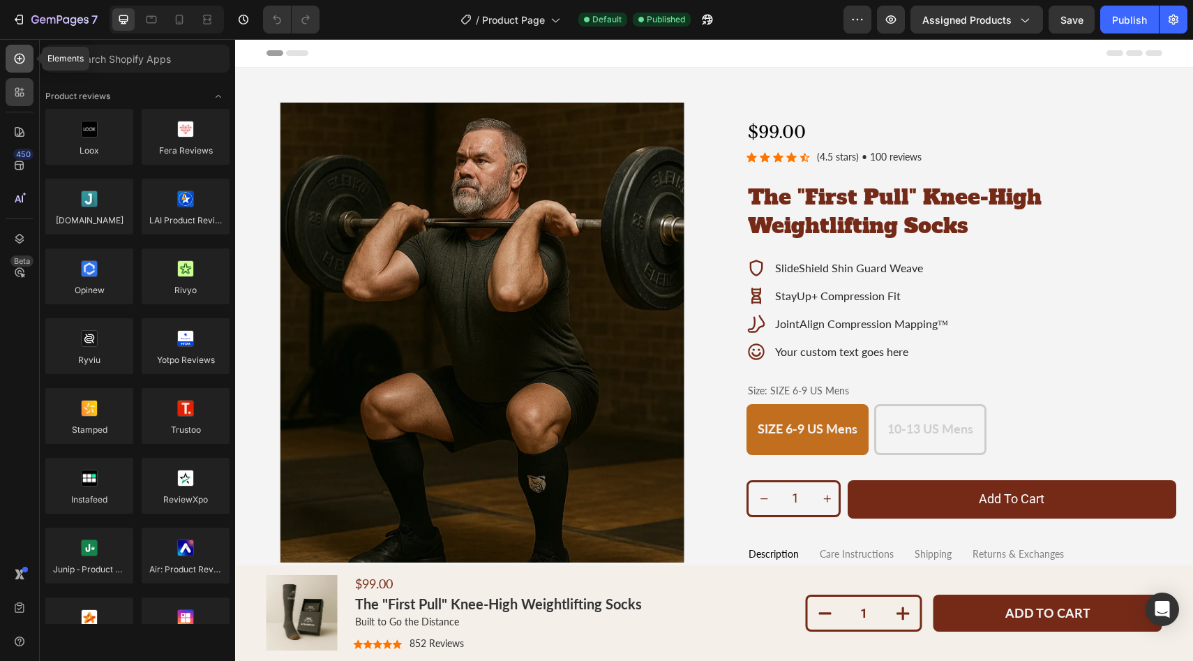
click at [22, 60] on icon at bounding box center [20, 59] width 14 height 14
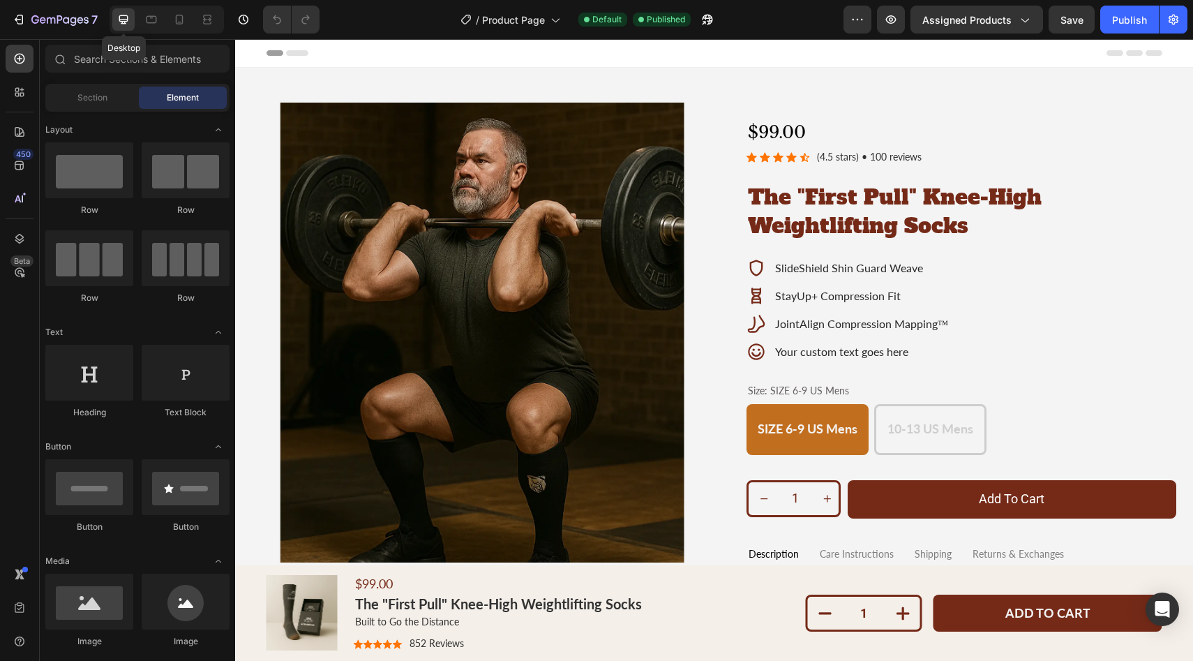
click at [132, 18] on div at bounding box center [123, 19] width 22 height 22
click at [22, 17] on icon "button" at bounding box center [20, 20] width 6 height 10
